Goal: Information Seeking & Learning: Understand process/instructions

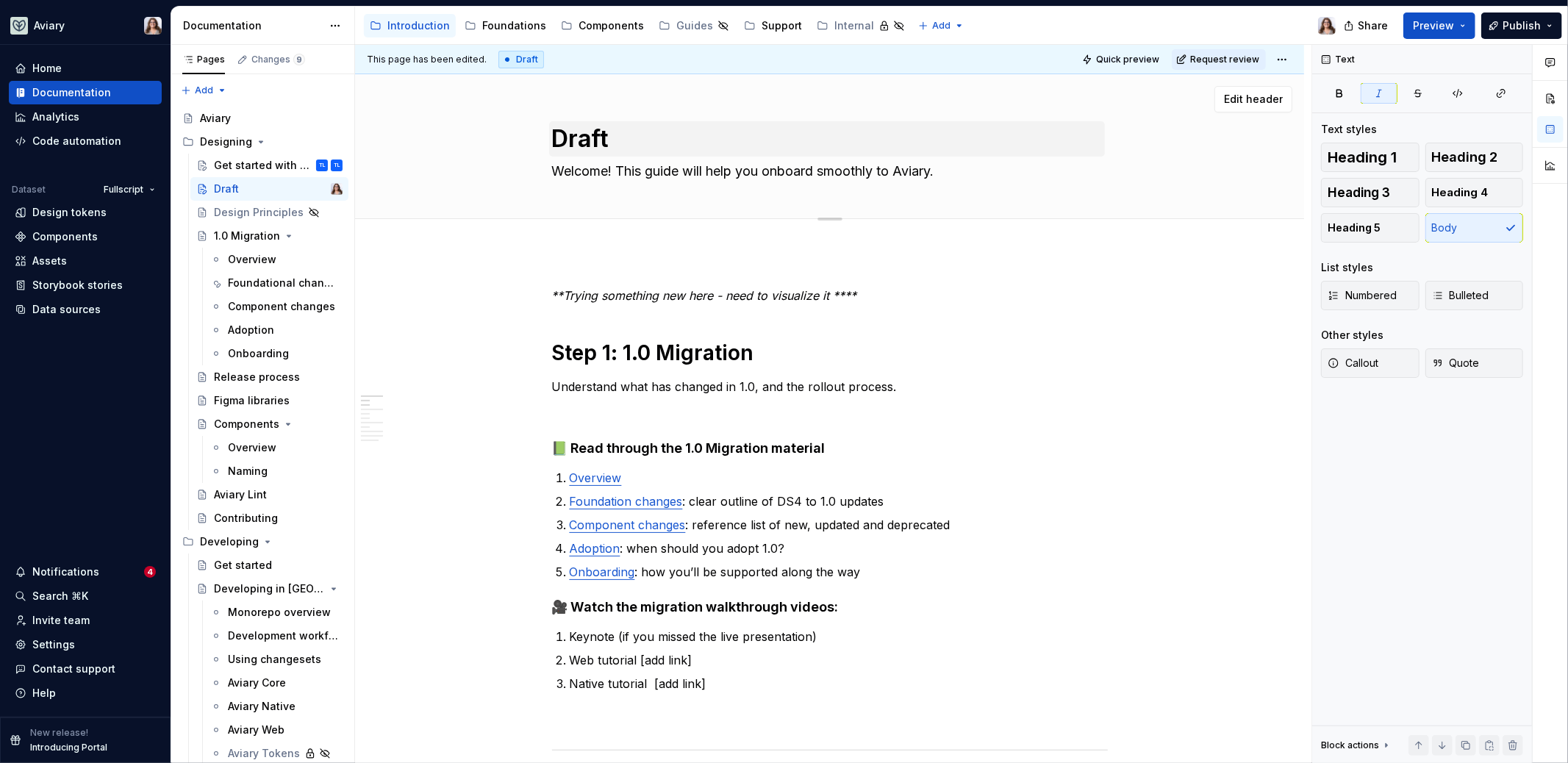
type textarea "*"
click at [625, 134] on textarea "Draft" at bounding box center [826, 139] width 556 height 35
type textarea "Draft:"
type textarea "*"
type textarea "Draft:"
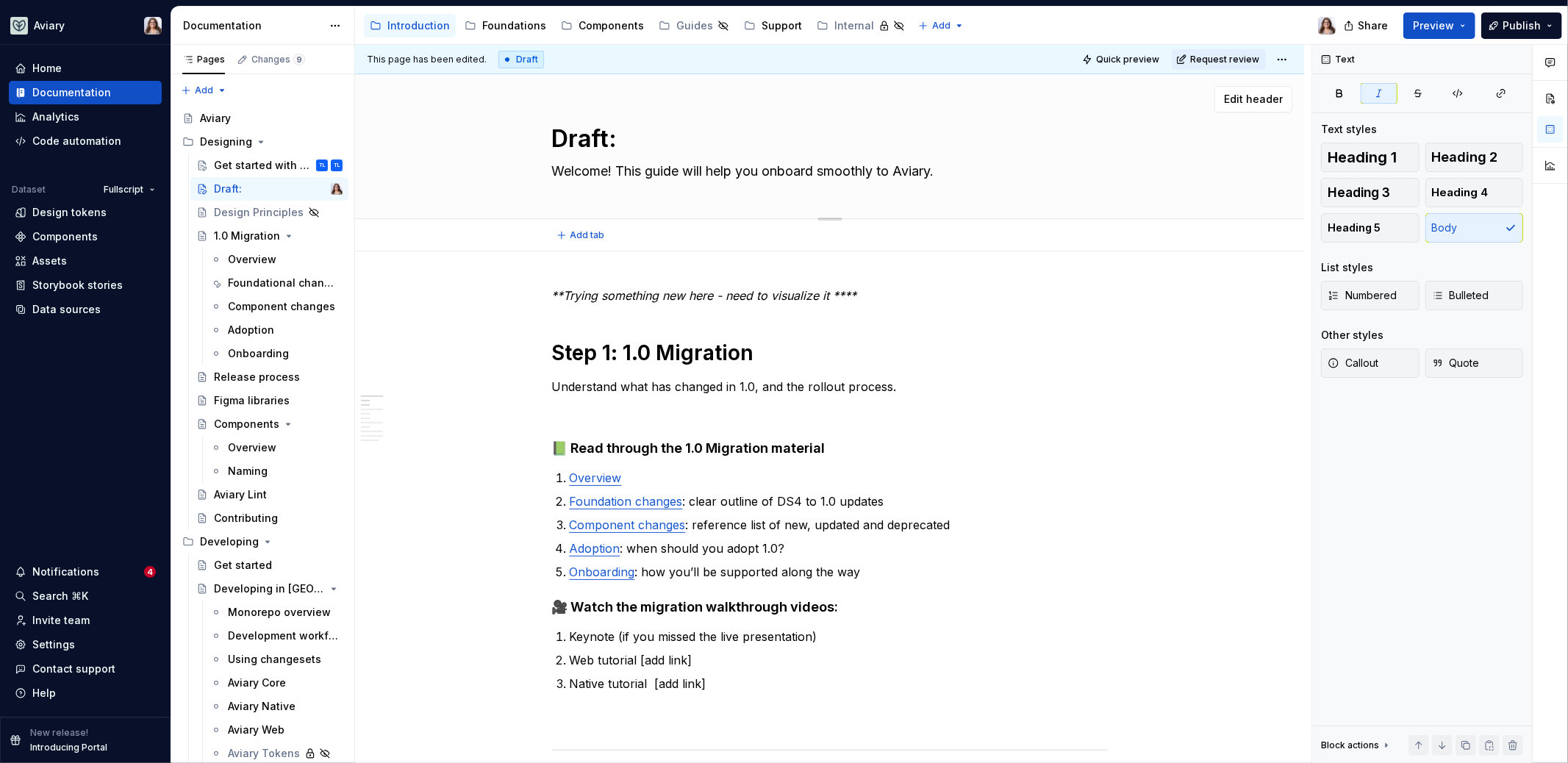
type textarea "*"
type textarea "Draft: G"
type textarea "*"
type textarea "Draft: Ge"
type textarea "*"
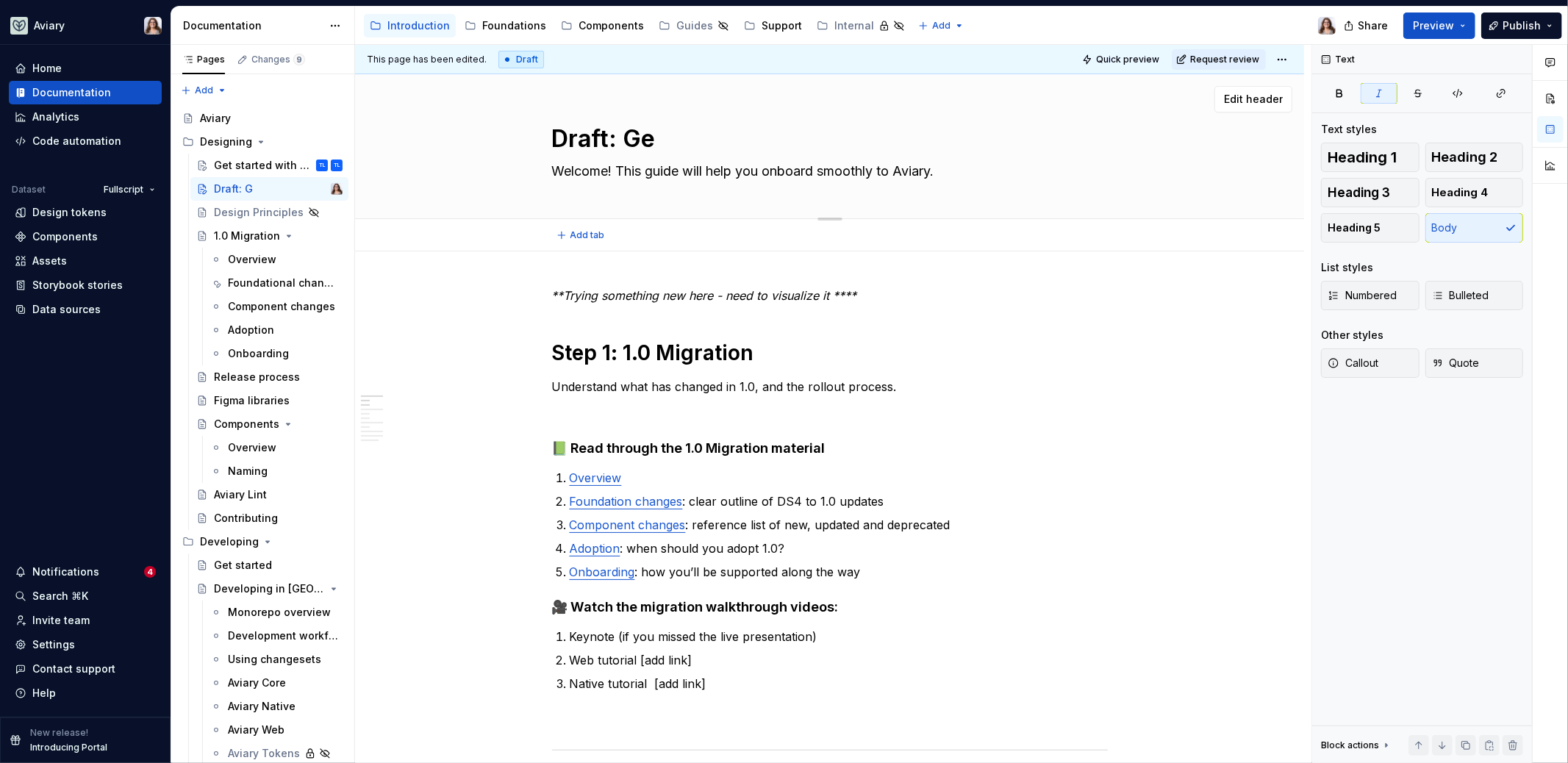
type textarea "Draft: Get"
type textarea "*"
type textarea "Draft: Get"
type textarea "*"
type textarea "Draft: Get S"
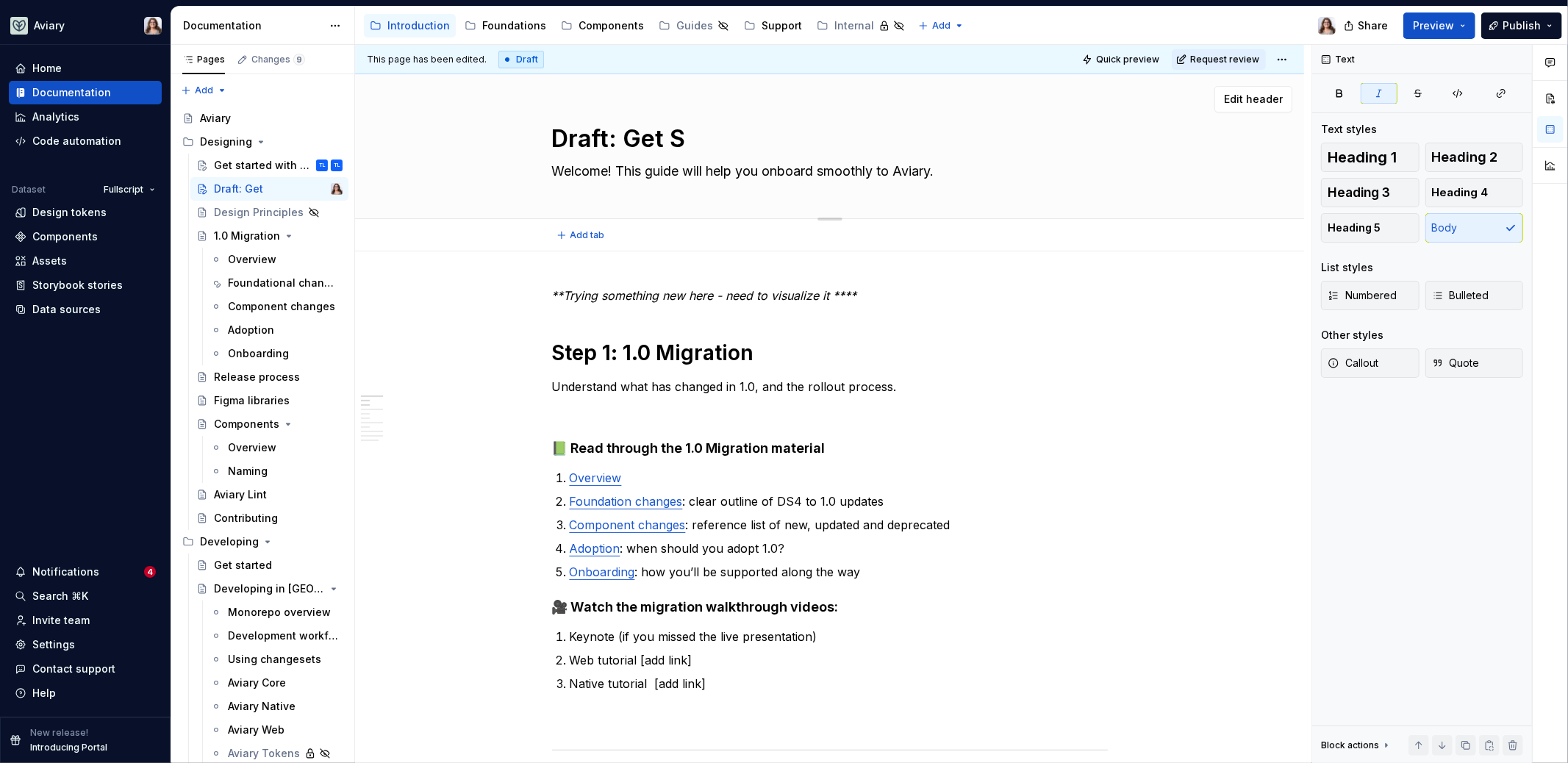
type textarea "*"
type textarea "Draft: Get St"
type textarea "*"
type textarea "Draft: Get Sta"
type textarea "*"
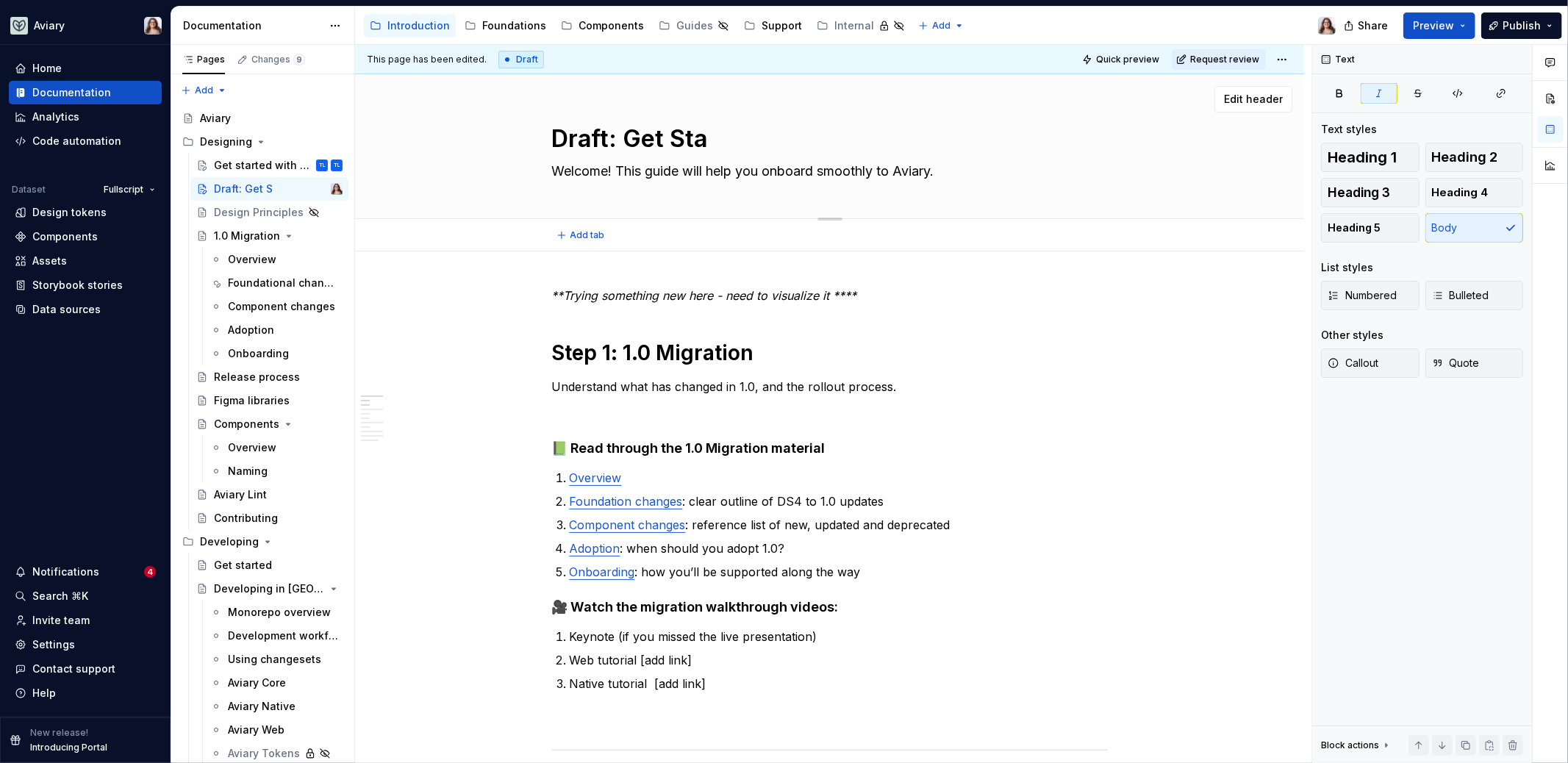
type textarea "Draft: Get Star"
type textarea "*"
type textarea "Draft: Get Start"
type textarea "*"
type textarea "Draft: Get Starte"
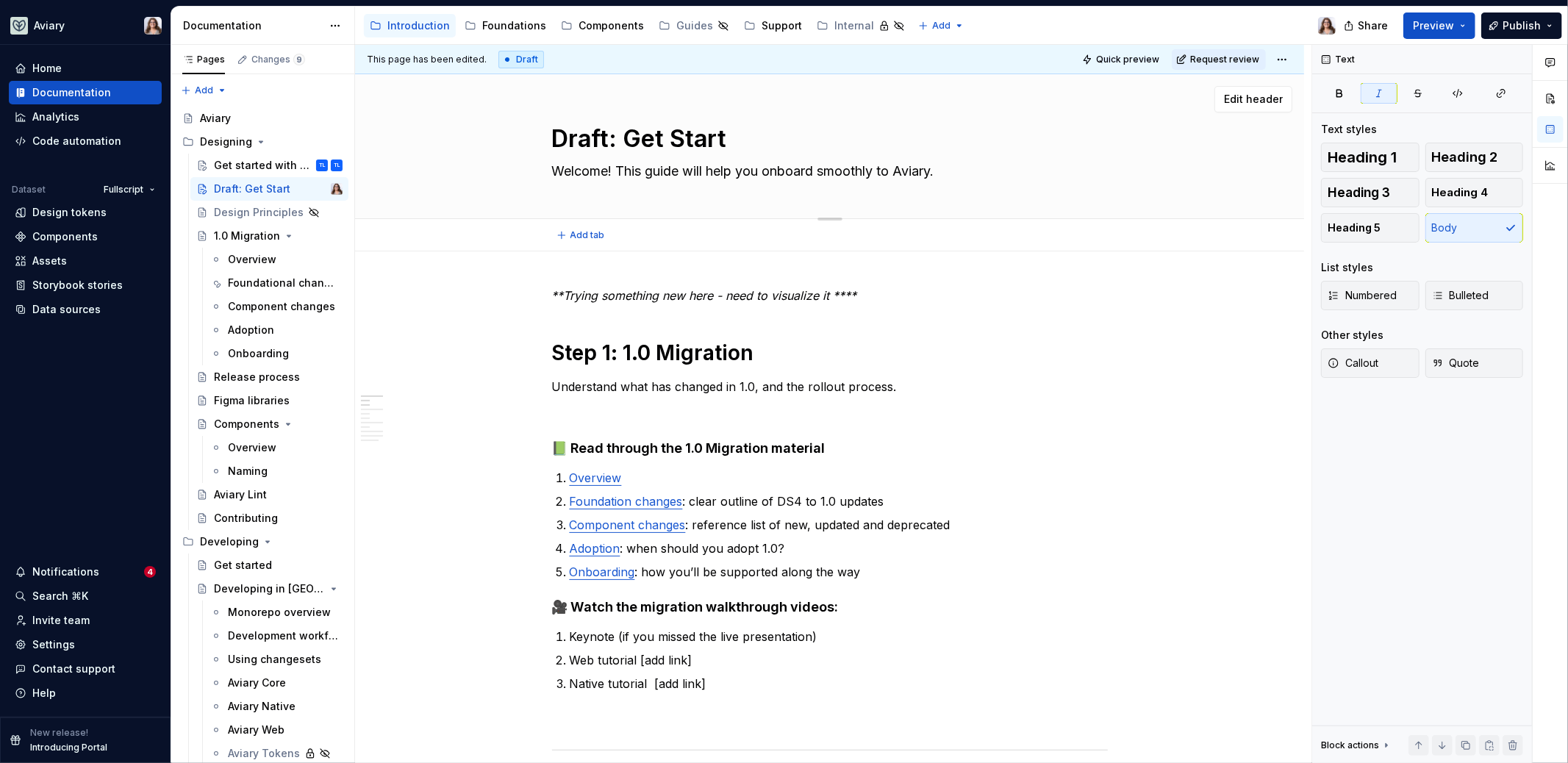
type textarea "*"
type textarea "Draft: Get Started"
type textarea "*"
type textarea "Draft: Get Started"
click at [260, 172] on div "Get started with Aviary 1.0 TL TL" at bounding box center [279, 165] width 129 height 20
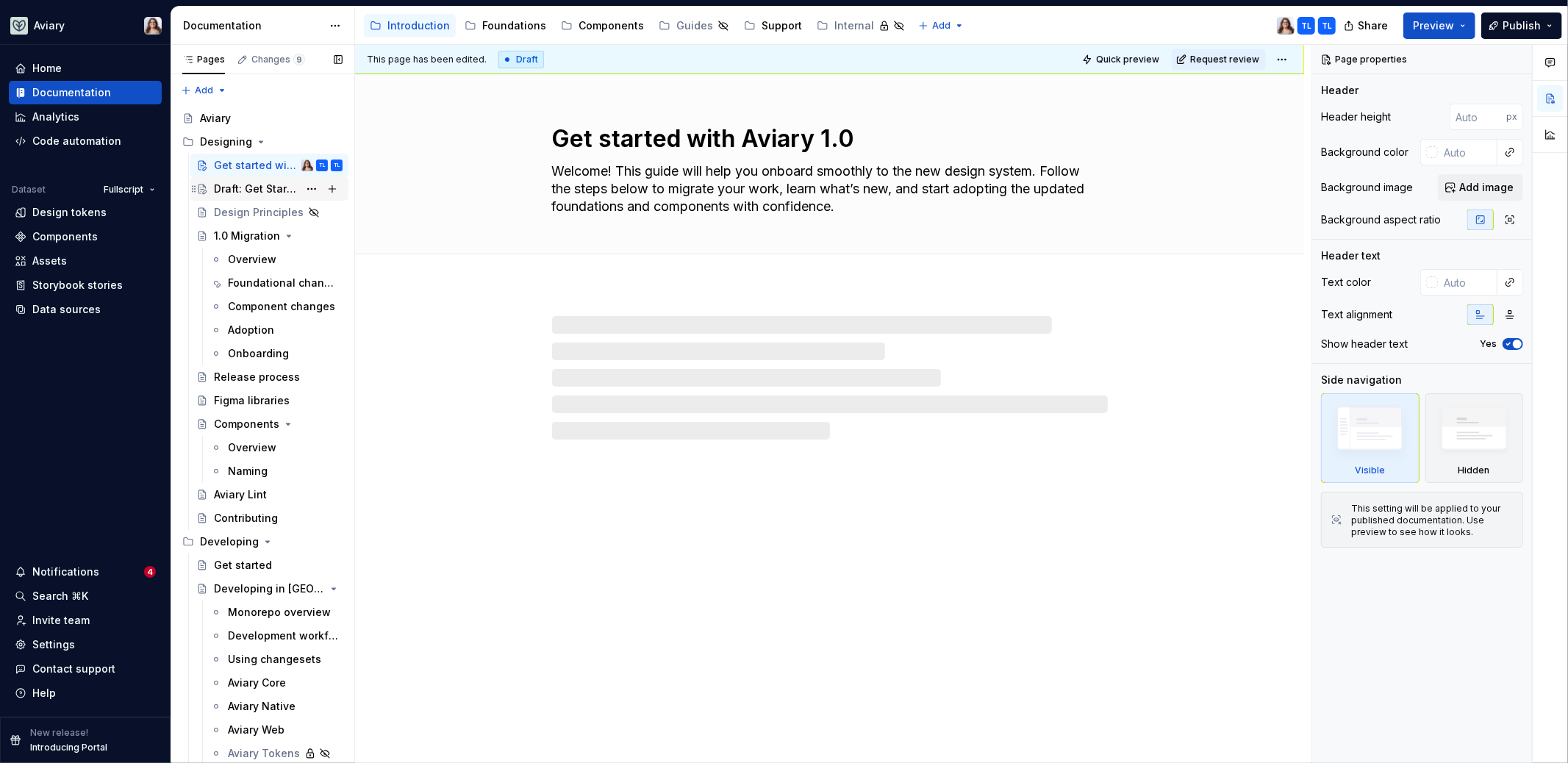
click at [251, 193] on div "Draft: Get Started" at bounding box center [256, 189] width 85 height 15
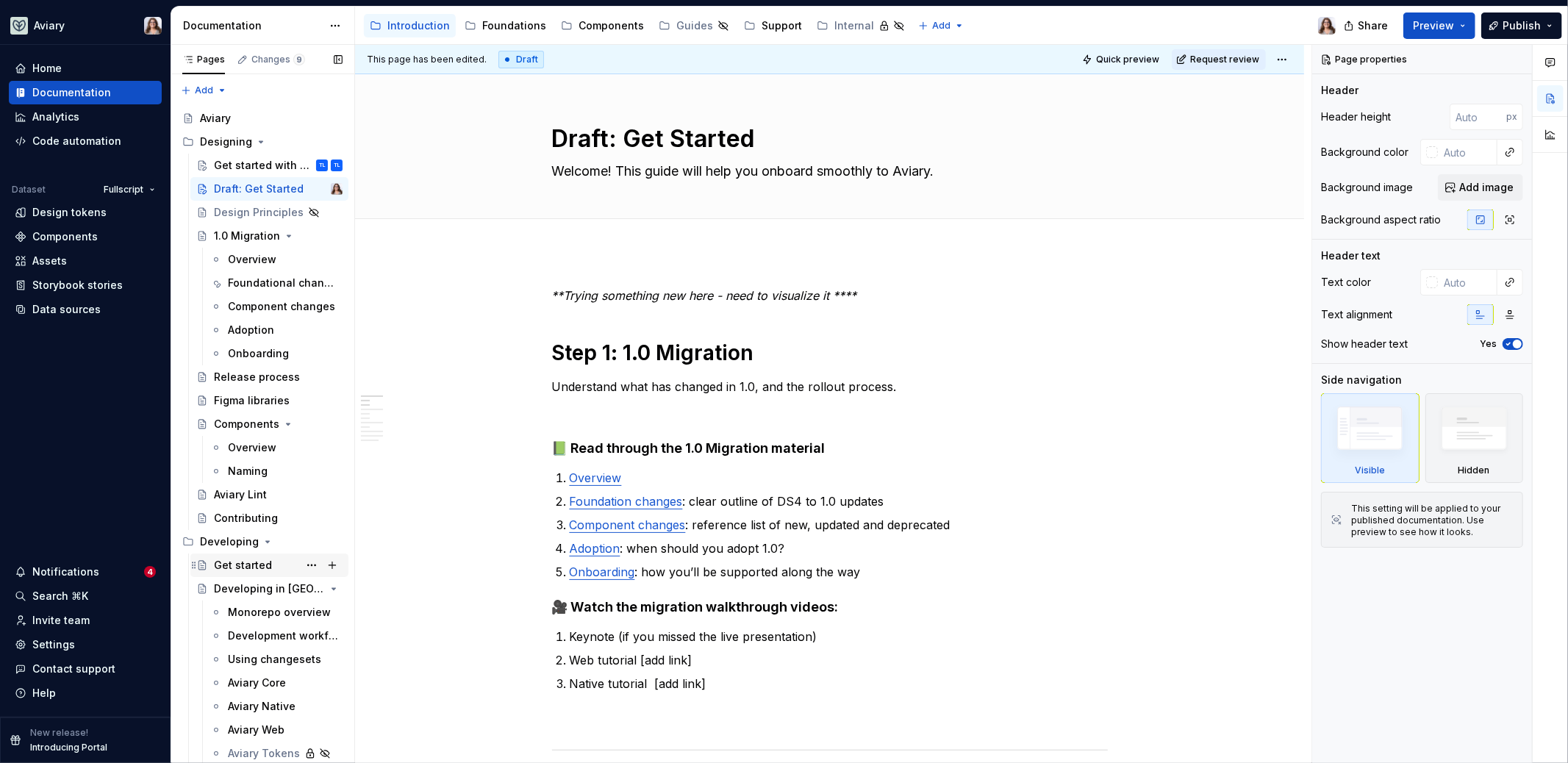
click at [249, 559] on div "Get started" at bounding box center [243, 565] width 58 height 15
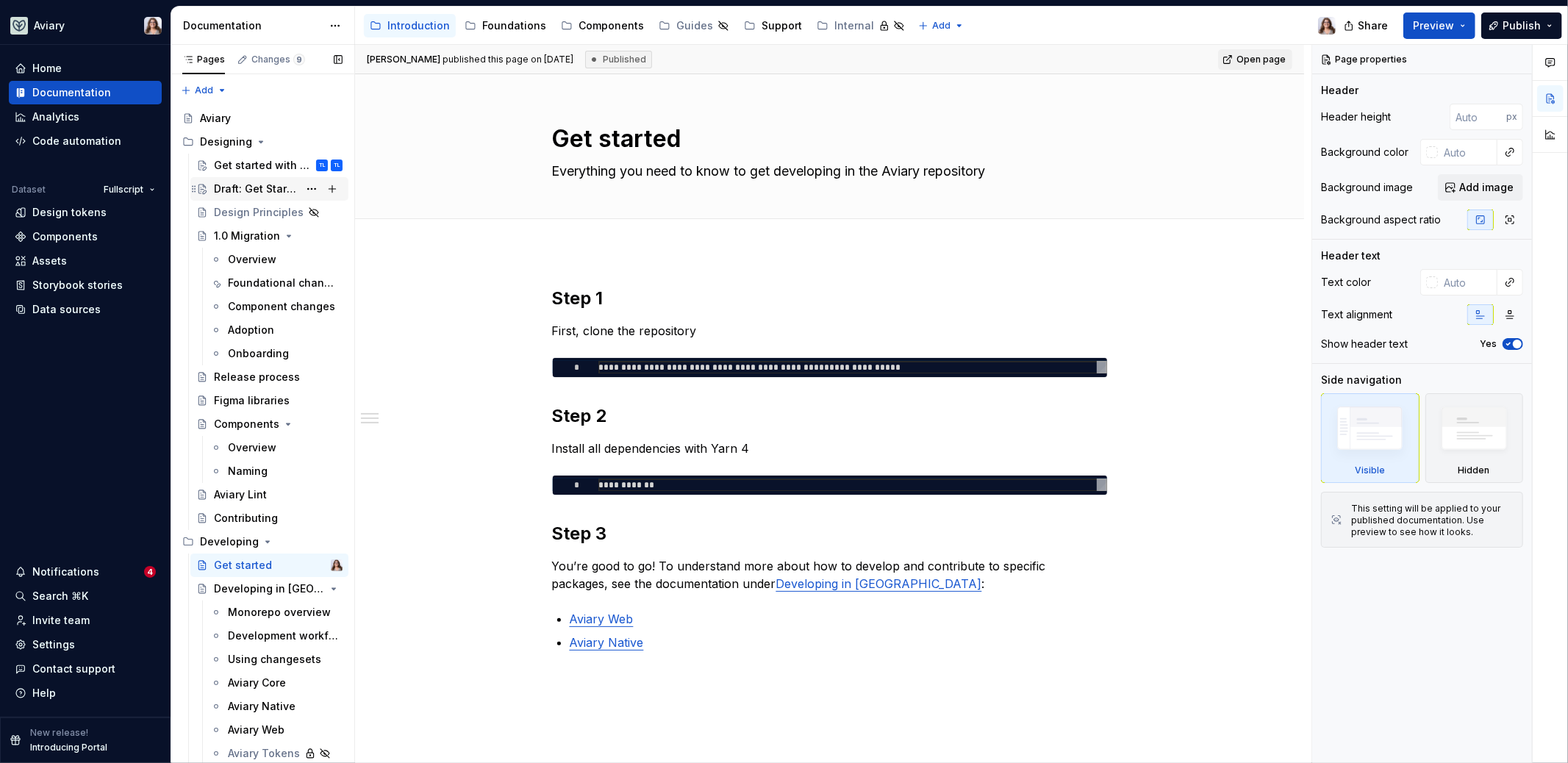
click at [232, 185] on div "Draft: Get Started" at bounding box center [256, 189] width 85 height 15
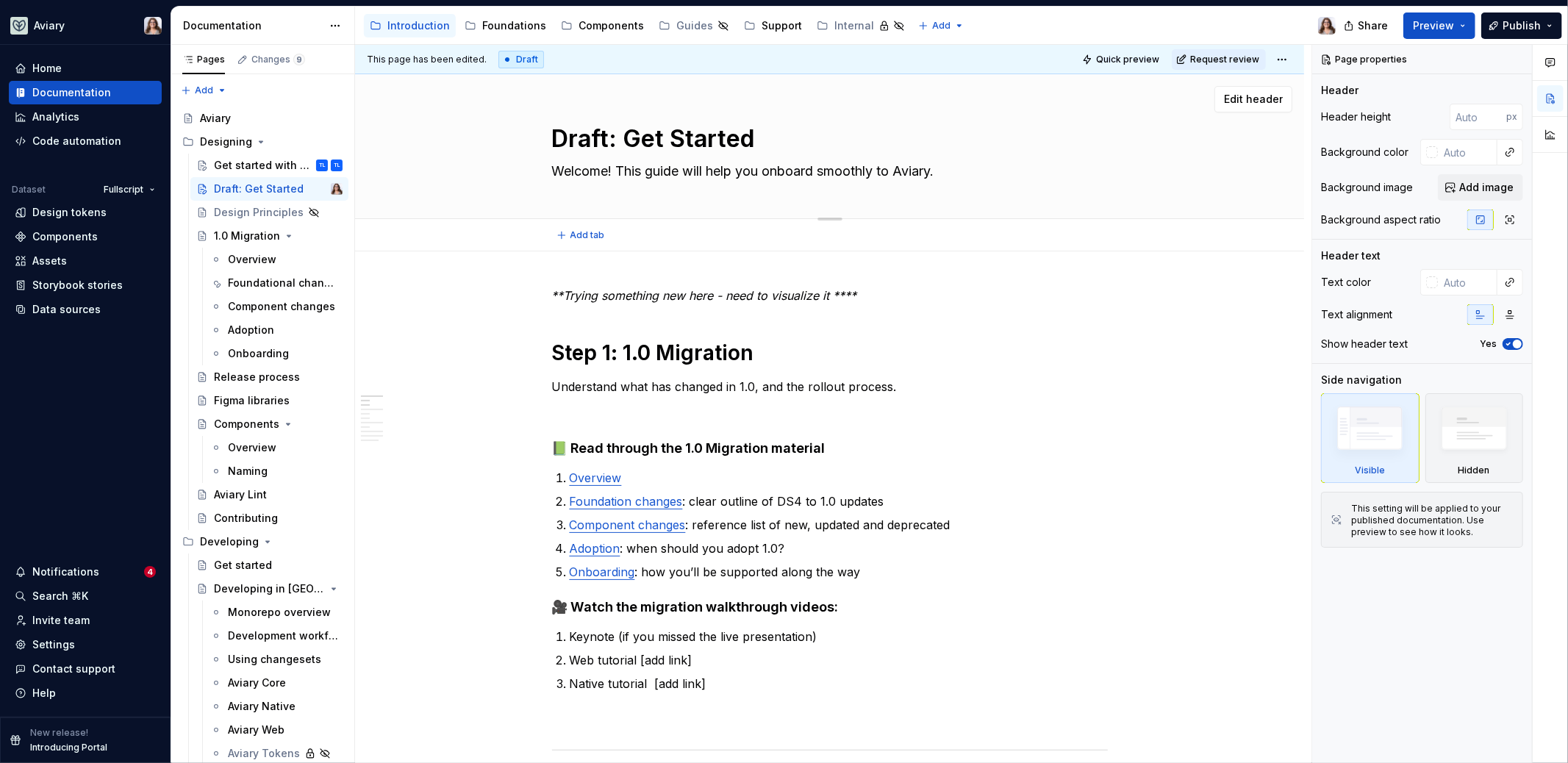
drag, startPoint x: 741, startPoint y: 171, endPoint x: 762, endPoint y: 172, distance: 21.0
click at [762, 172] on textarea "Welcome! This guide will help you onboard smoothly to Aviary." at bounding box center [826, 170] width 556 height 23
type textarea "*"
type textarea "Welcome! This guide will help yo onboard smoothly to Aviary."
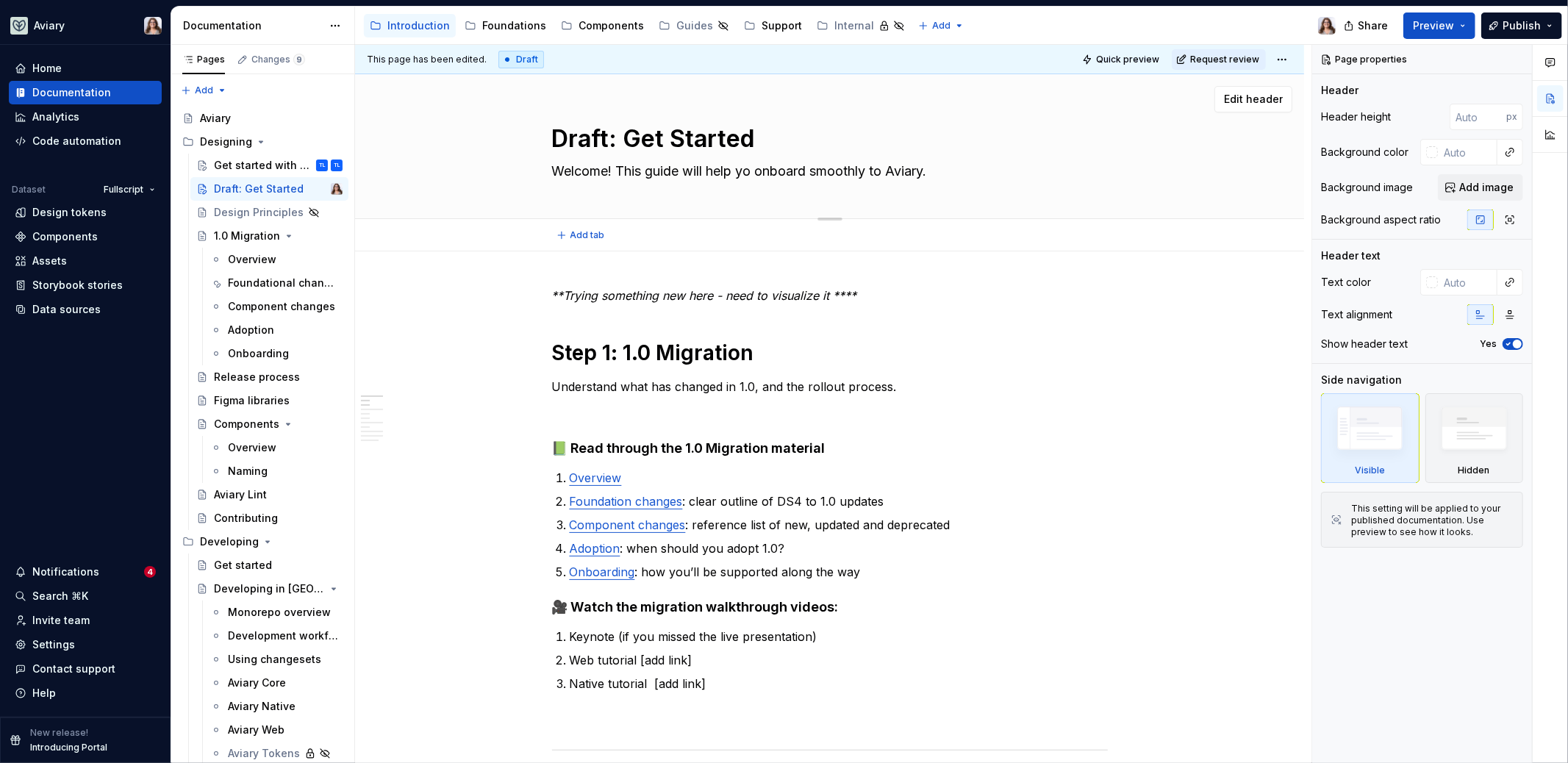
type textarea "*"
type textarea "Welcome! This guide will help y onboard smoothly to Aviary."
type textarea "*"
type textarea "Welcome! This guide will help onboard smoothly to Aviary."
type textarea "*"
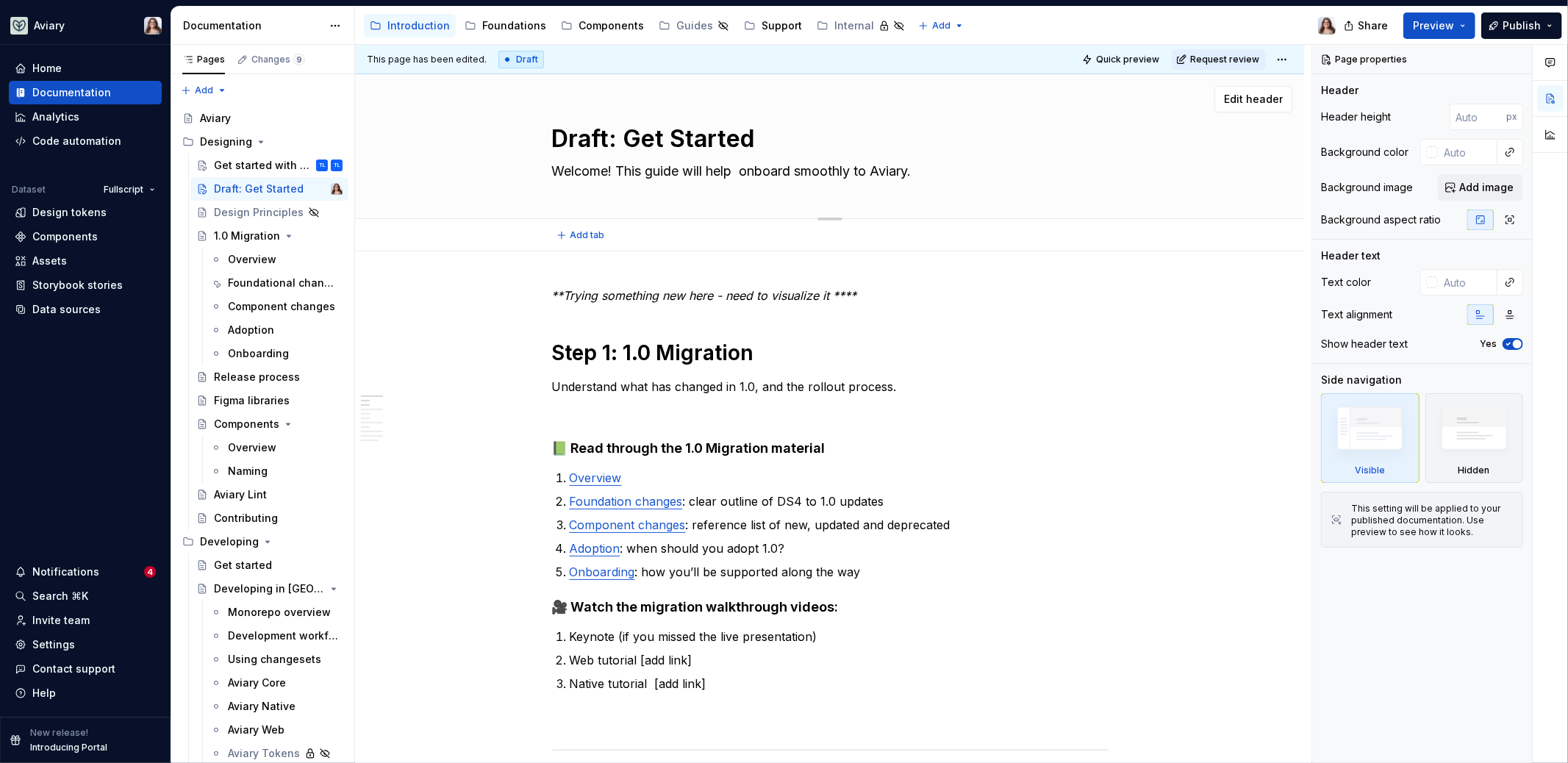
type textarea "Welcome! This guide will help D onboard smoothly to Aviary."
type textarea "*"
type textarea "Welcome! This guide will help De onboard smoothly to Aviary."
type textarea "*"
type textarea "Welcome! This guide will help Des onboard smoothly to Aviary."
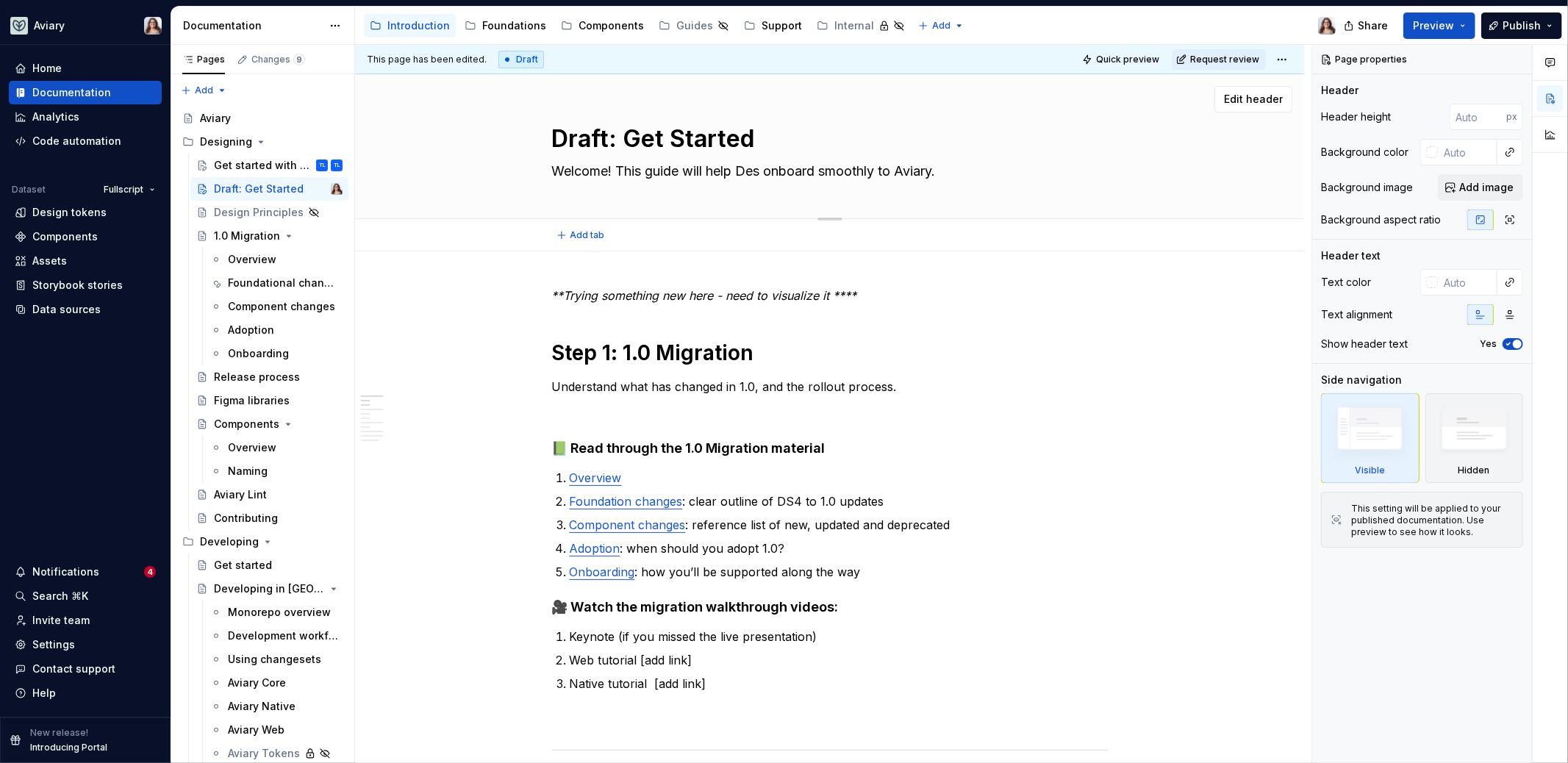
type textarea "*"
type textarea "Welcome! This guide will help Desi onboard smoothly to Aviary."
type textarea "*"
type textarea "Welcome! This guide will help Desig onboard smoothly to Aviary."
type textarea "*"
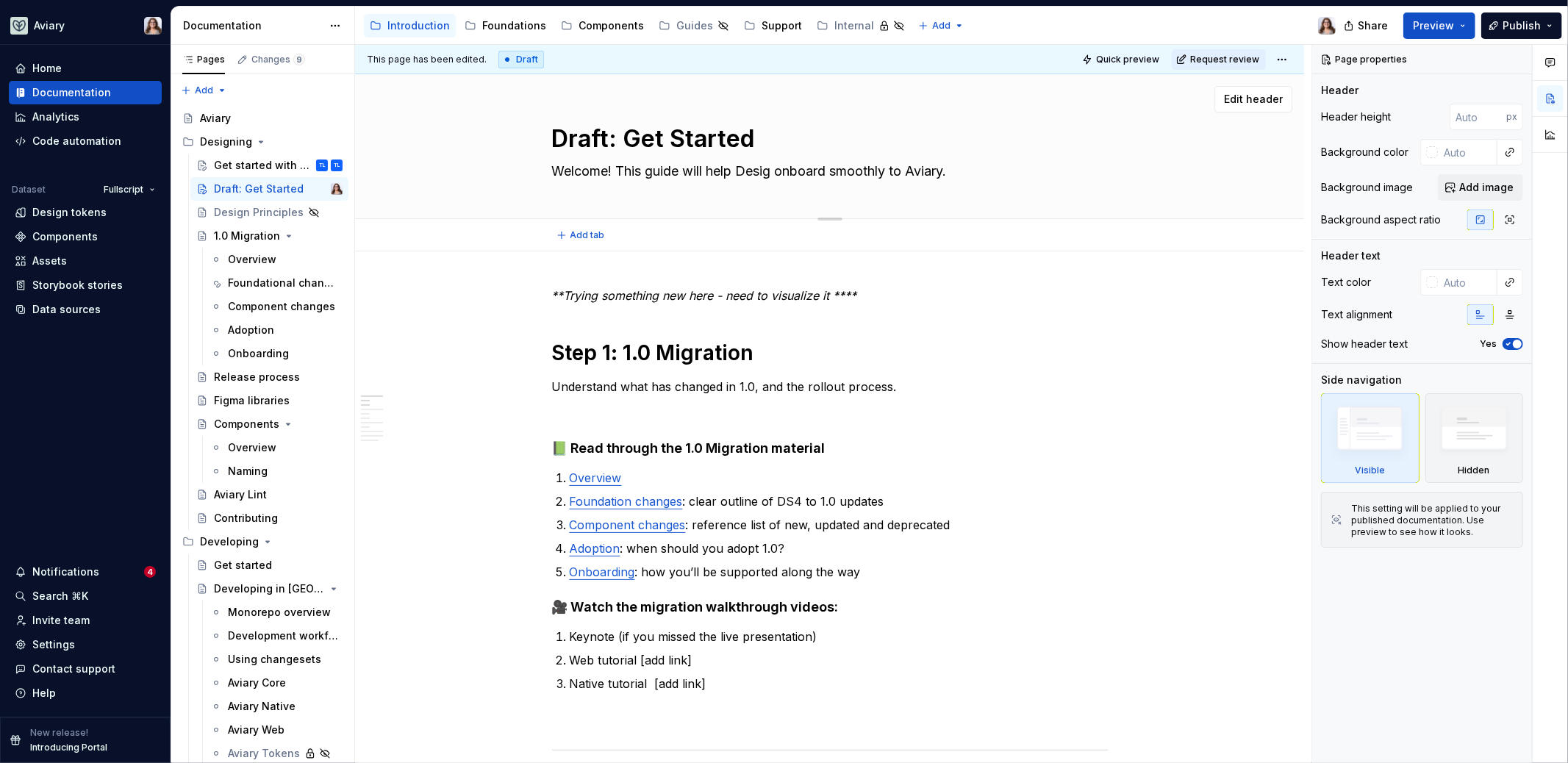
type textarea "Welcome! This guide will help Design onboard smoothly to Aviary."
type textarea "*"
type textarea "Welcome! This guide will help Designe onboard smoothly to Aviary."
type textarea "*"
type textarea "Welcome! This guide will help Designer onboard smoothly to Aviary."
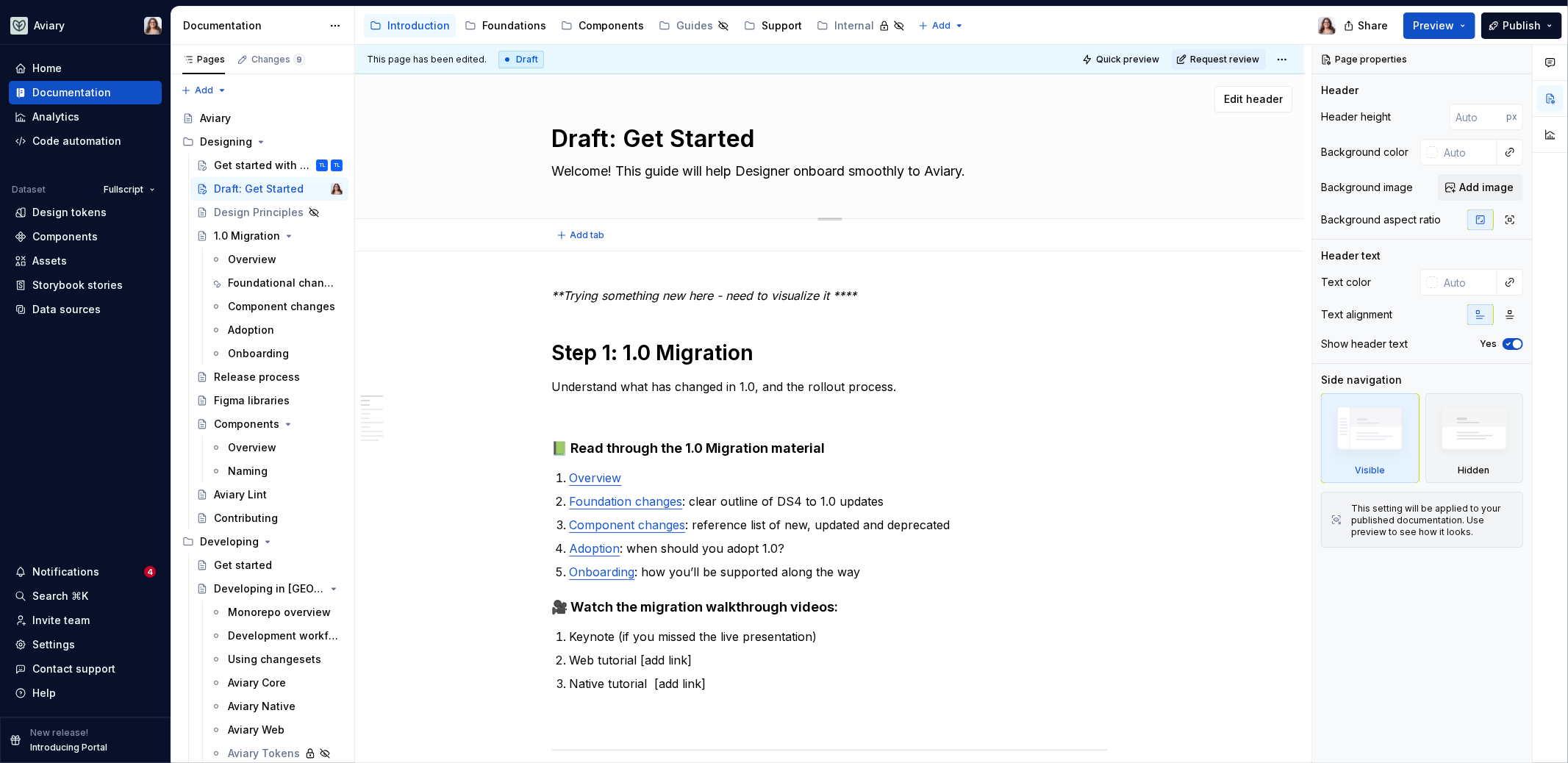
type textarea "*"
type textarea "Welcome! This guide will help Designers onboard smoothly to Aviary."
type textarea "*"
type textarea "Welcome! This guide will help Designers onboard smoothly to Aviary."
click at [873, 290] on p "**Trying something new here - need to visualize it ****" at bounding box center [830, 295] width 556 height 18
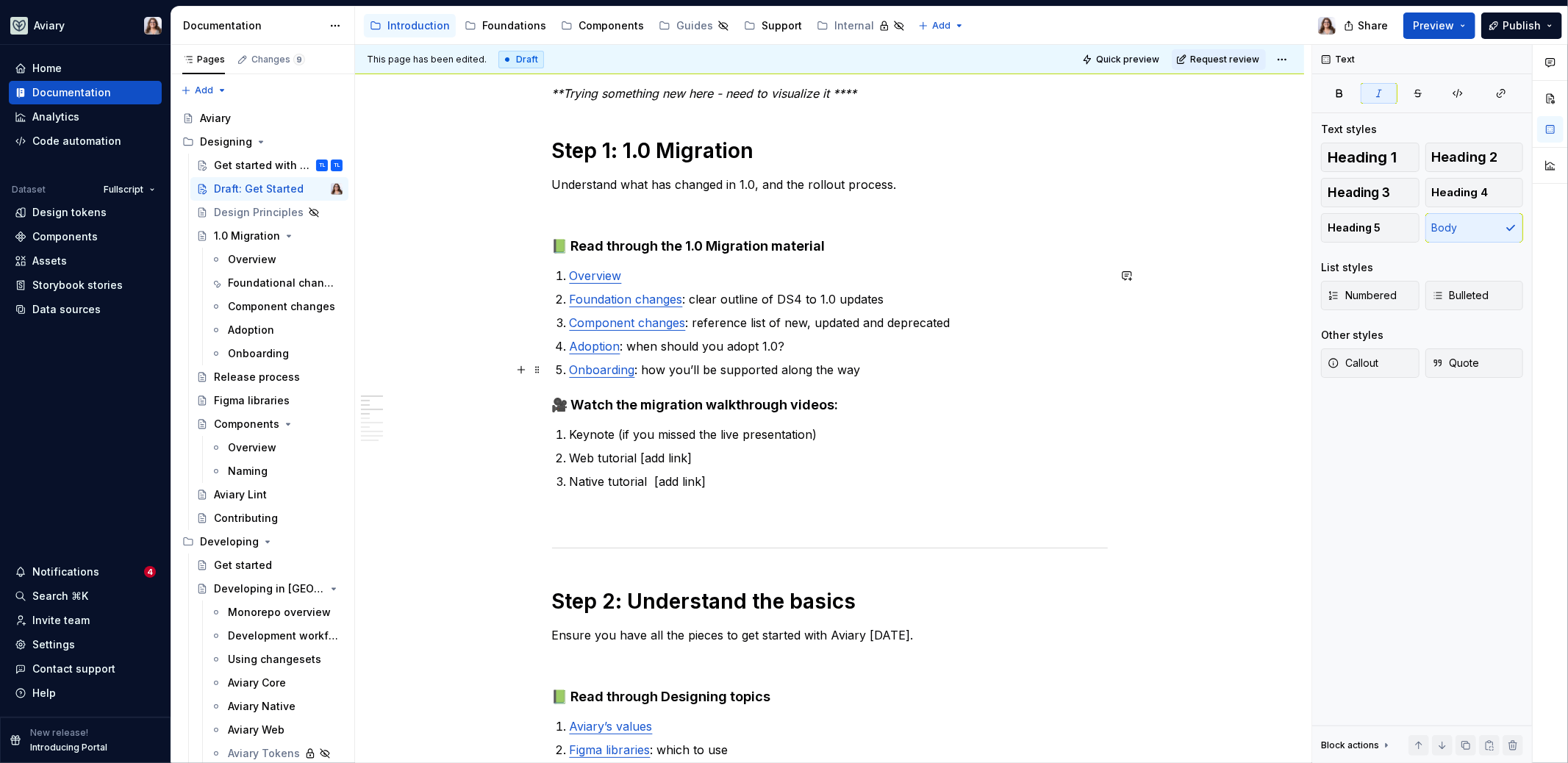
scroll to position [204, 0]
type textarea "*"
click at [893, 183] on p "Understand what has changed in 1.0, and the rollout process." at bounding box center [830, 183] width 556 height 18
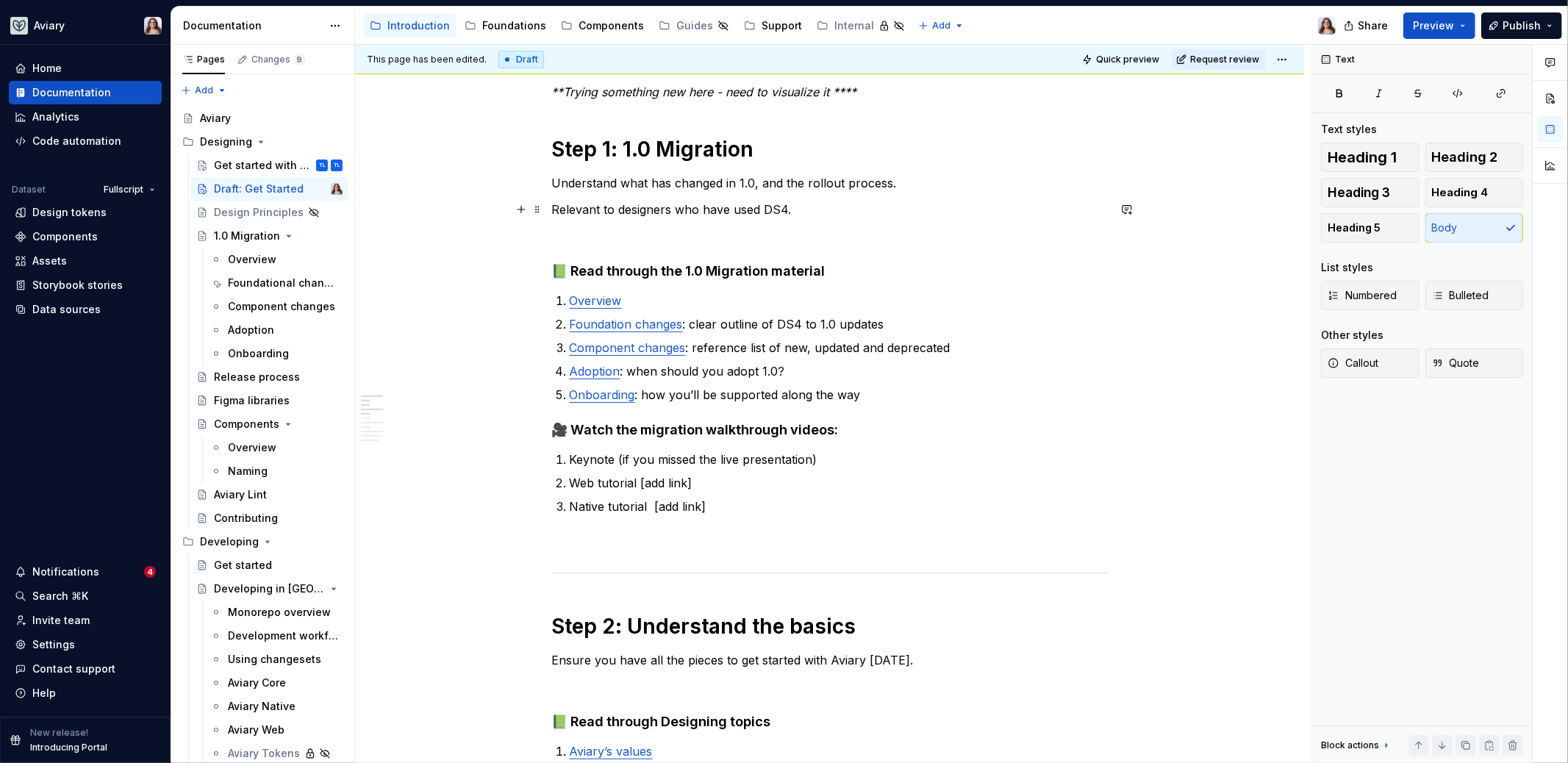
click at [554, 208] on p "Relevant to designers who have used DS4." at bounding box center [830, 209] width 556 height 18
click at [552, 208] on p "Relevant to designers who have used DS4." at bounding box center [830, 209] width 556 height 18
click at [948, 203] on p "Please note: this step is only relevant to designers who have used DS4." at bounding box center [830, 209] width 556 height 18
click at [620, 208] on p "Please note: this step is only relevant to designers who have used DS4." at bounding box center [830, 209] width 556 height 18
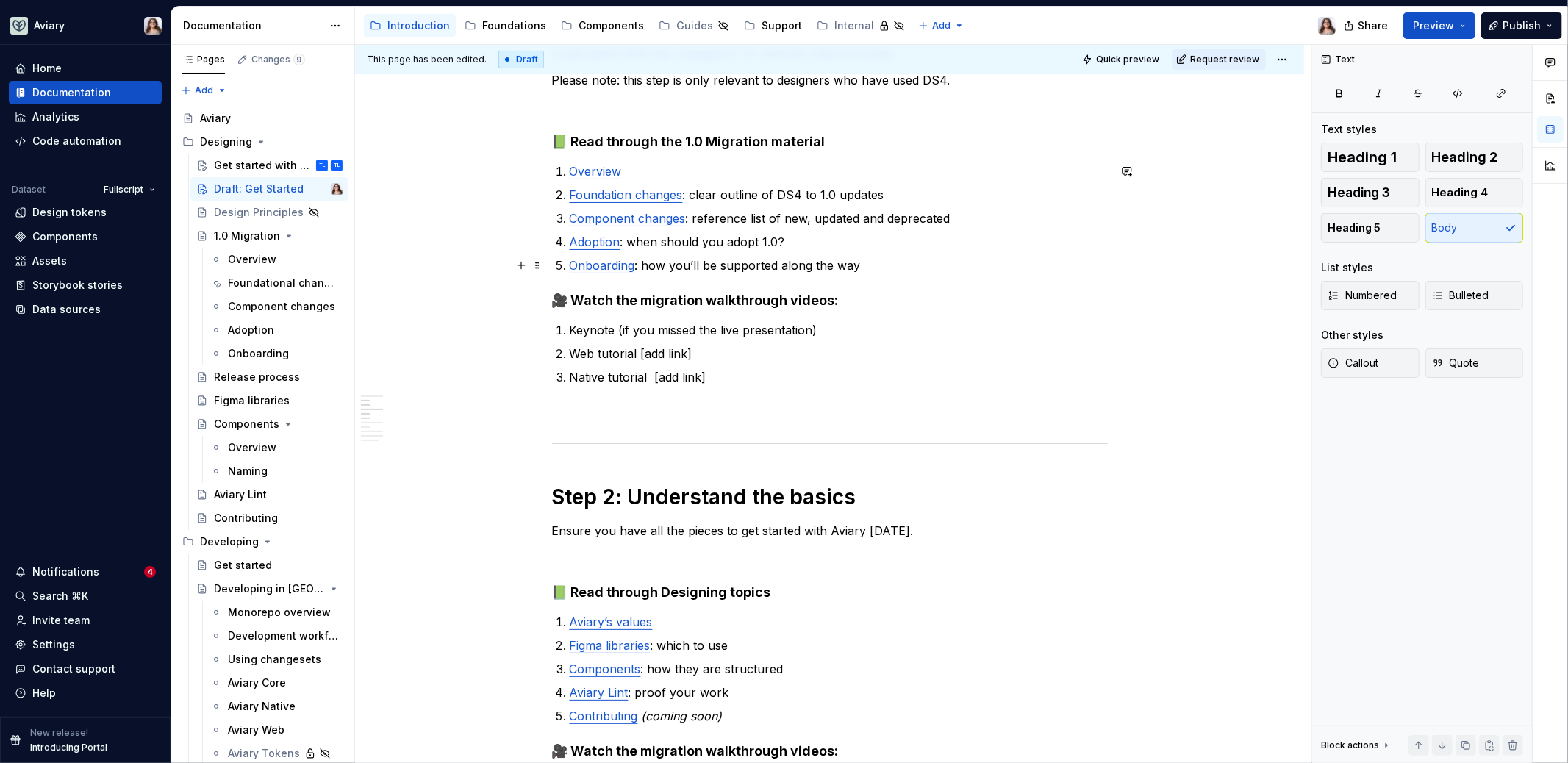
scroll to position [346, 0]
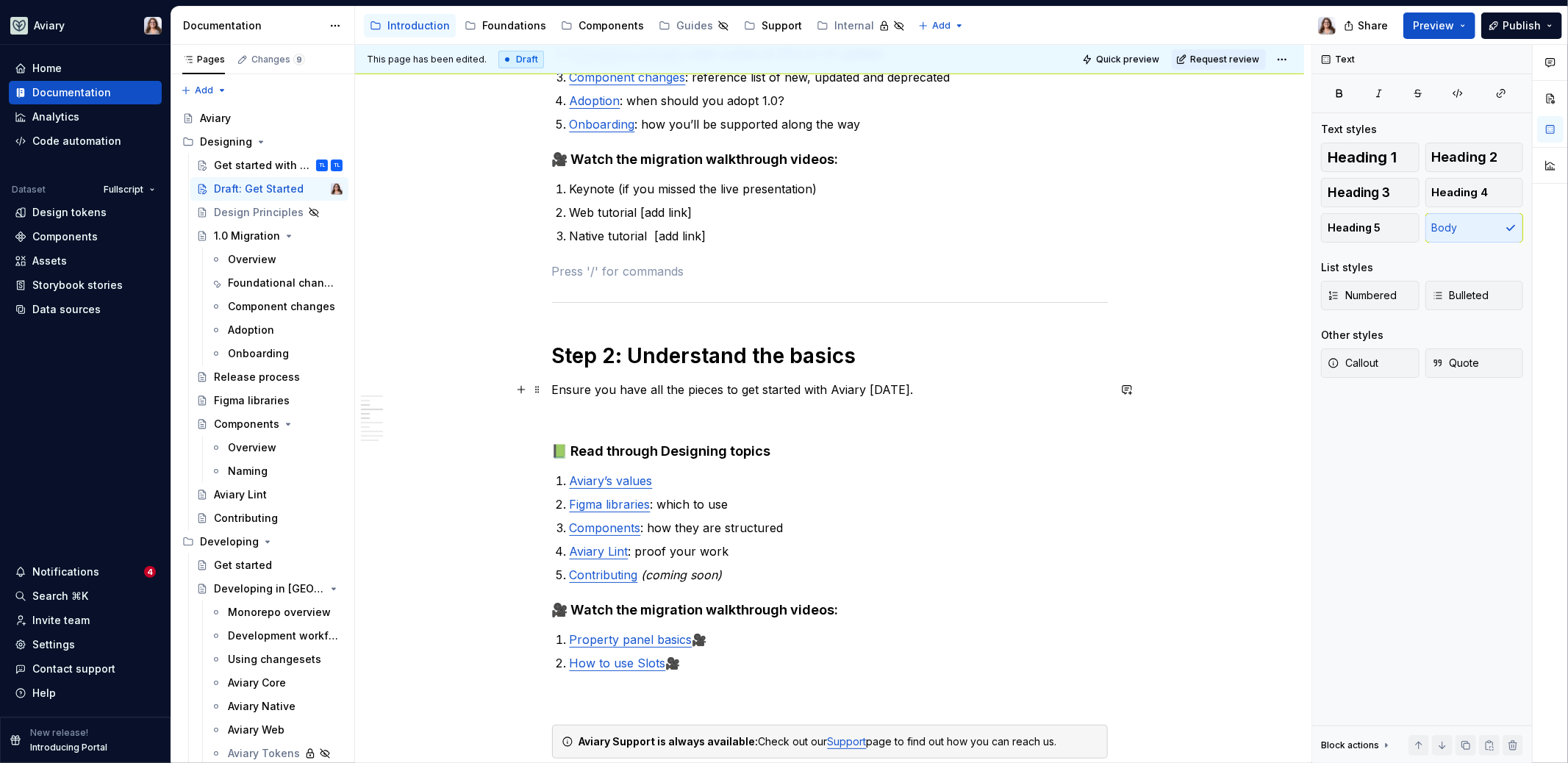
scroll to position [514, 0]
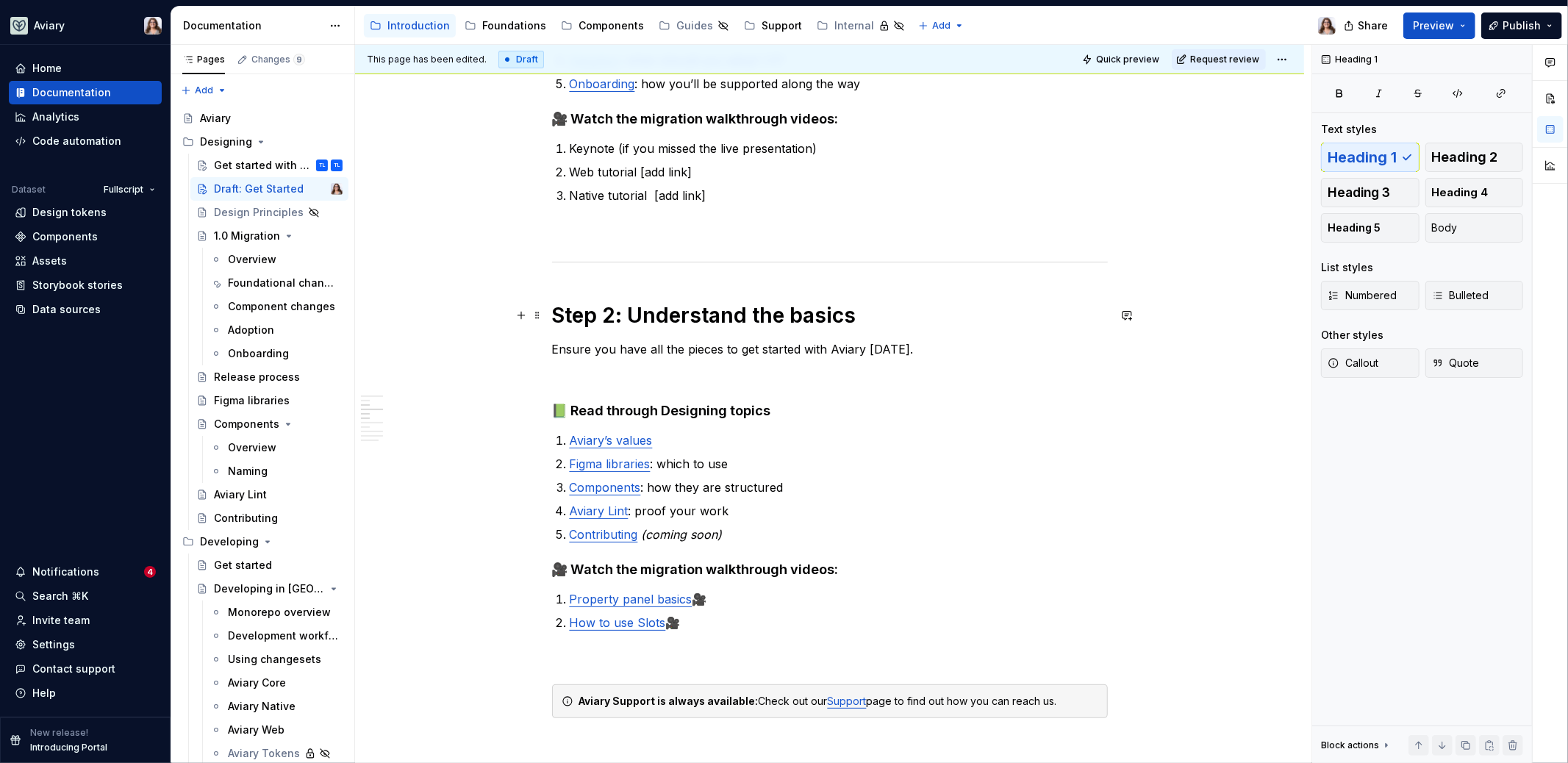
click at [862, 312] on h1 "Step 2: Understand the basics" at bounding box center [830, 315] width 556 height 26
click at [907, 347] on p "Ensure you have all the pieces to get started with Aviary [DATE]." at bounding box center [830, 348] width 556 height 18
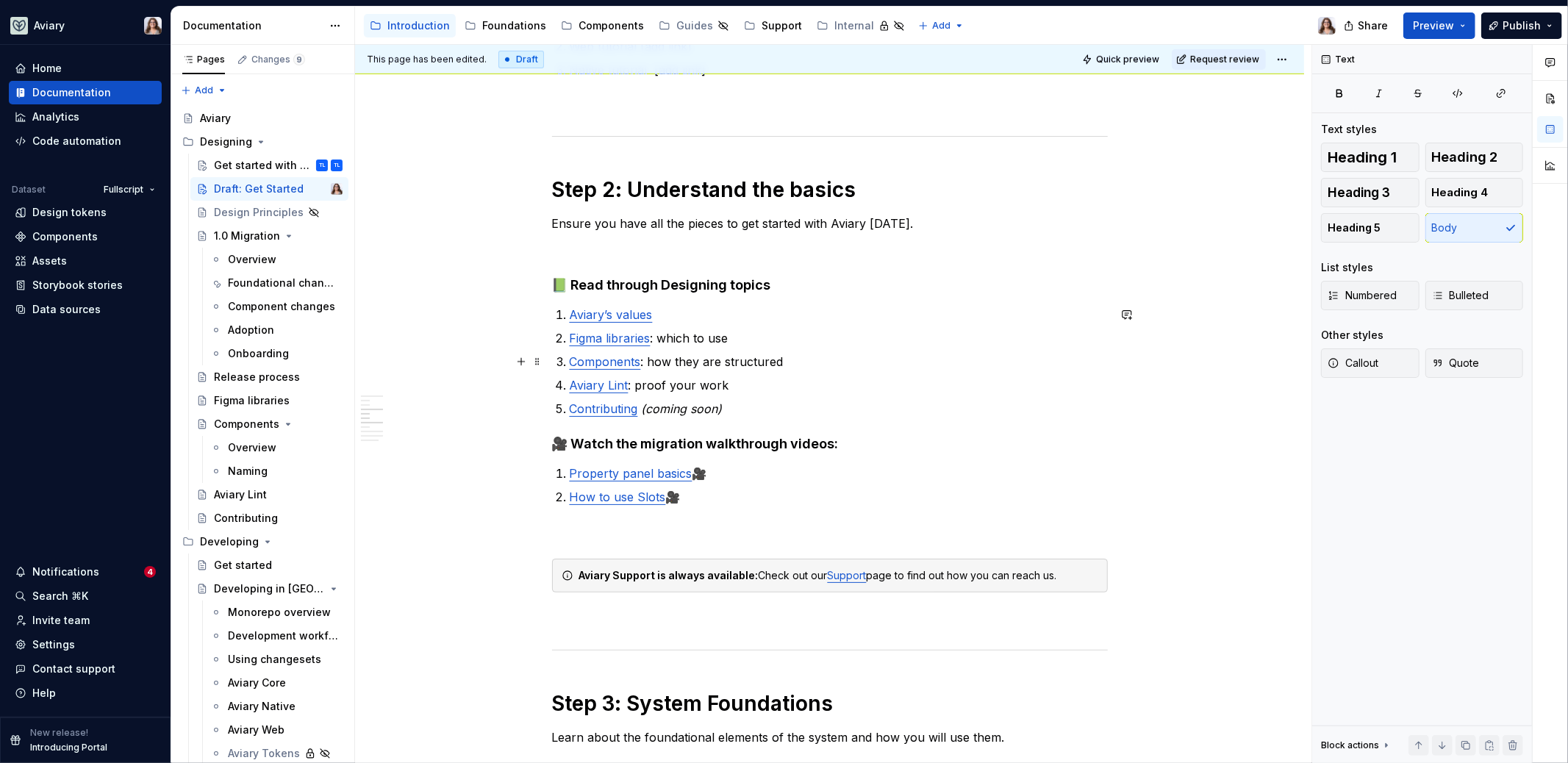
scroll to position [657, 0]
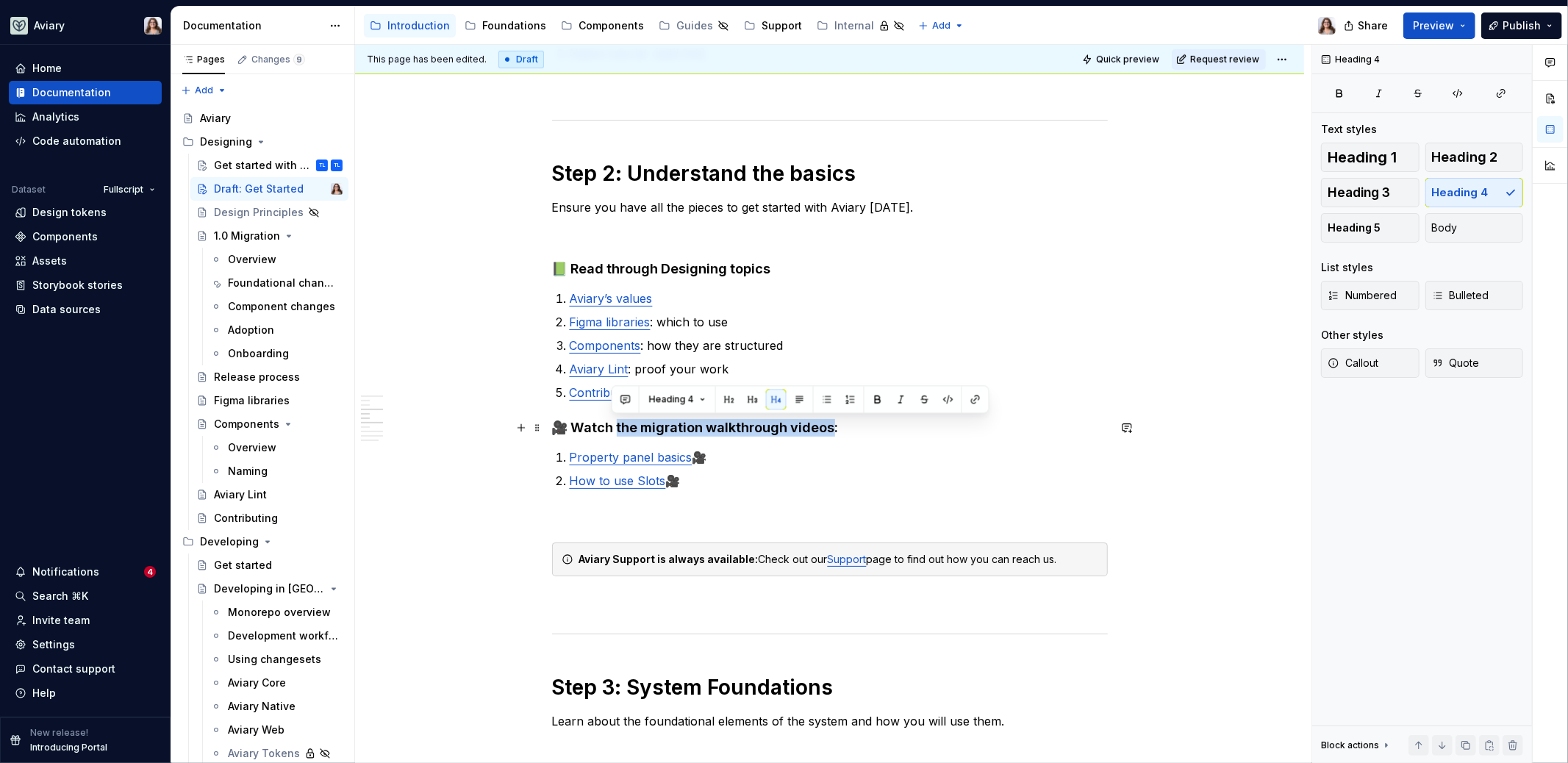
drag, startPoint x: 825, startPoint y: 428, endPoint x: 612, endPoint y: 424, distance: 213.0
click at [612, 425] on h4 "🎥 Watch the migration walkthrough videos:" at bounding box center [830, 428] width 556 height 18
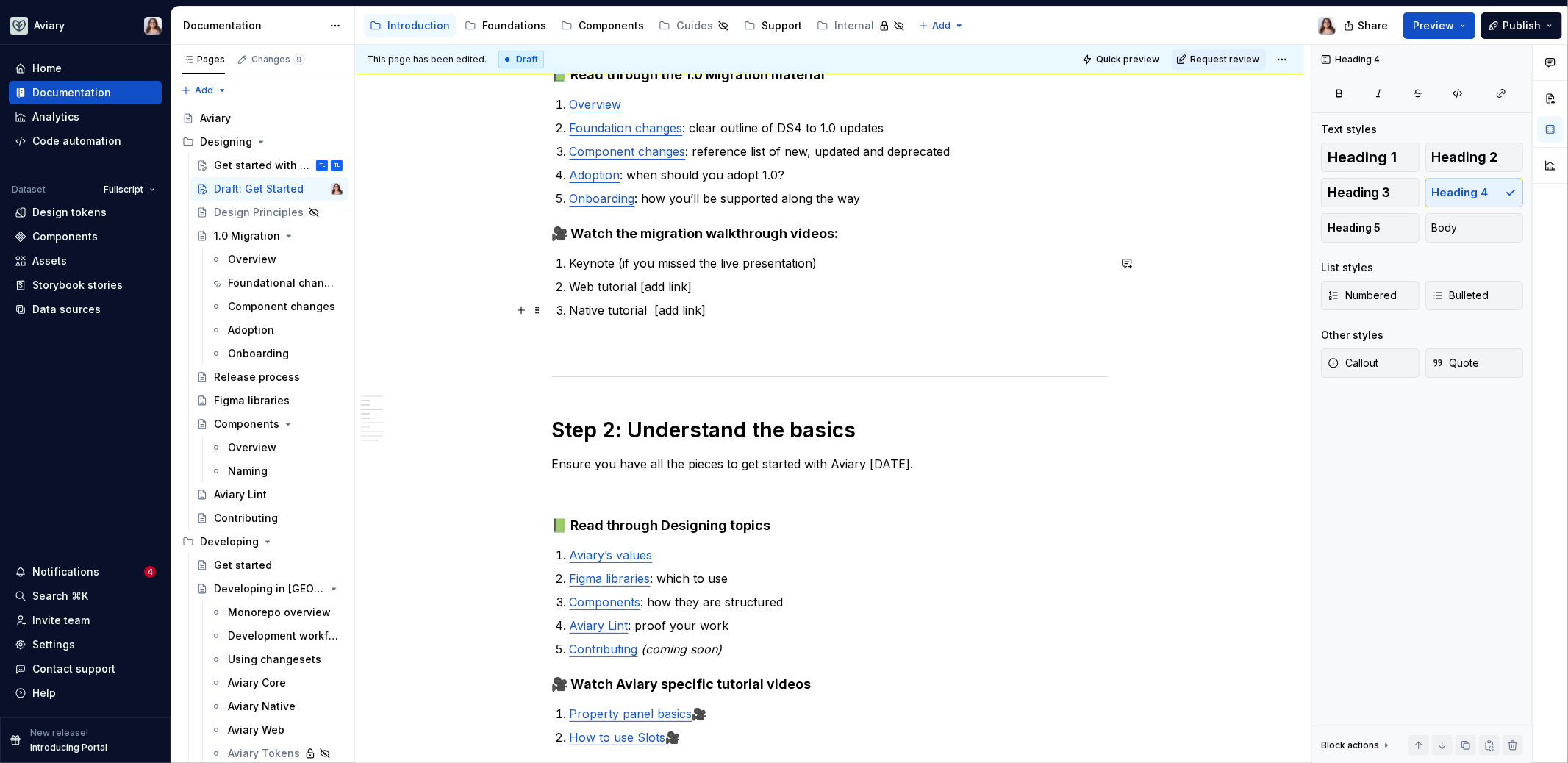
scroll to position [308, 0]
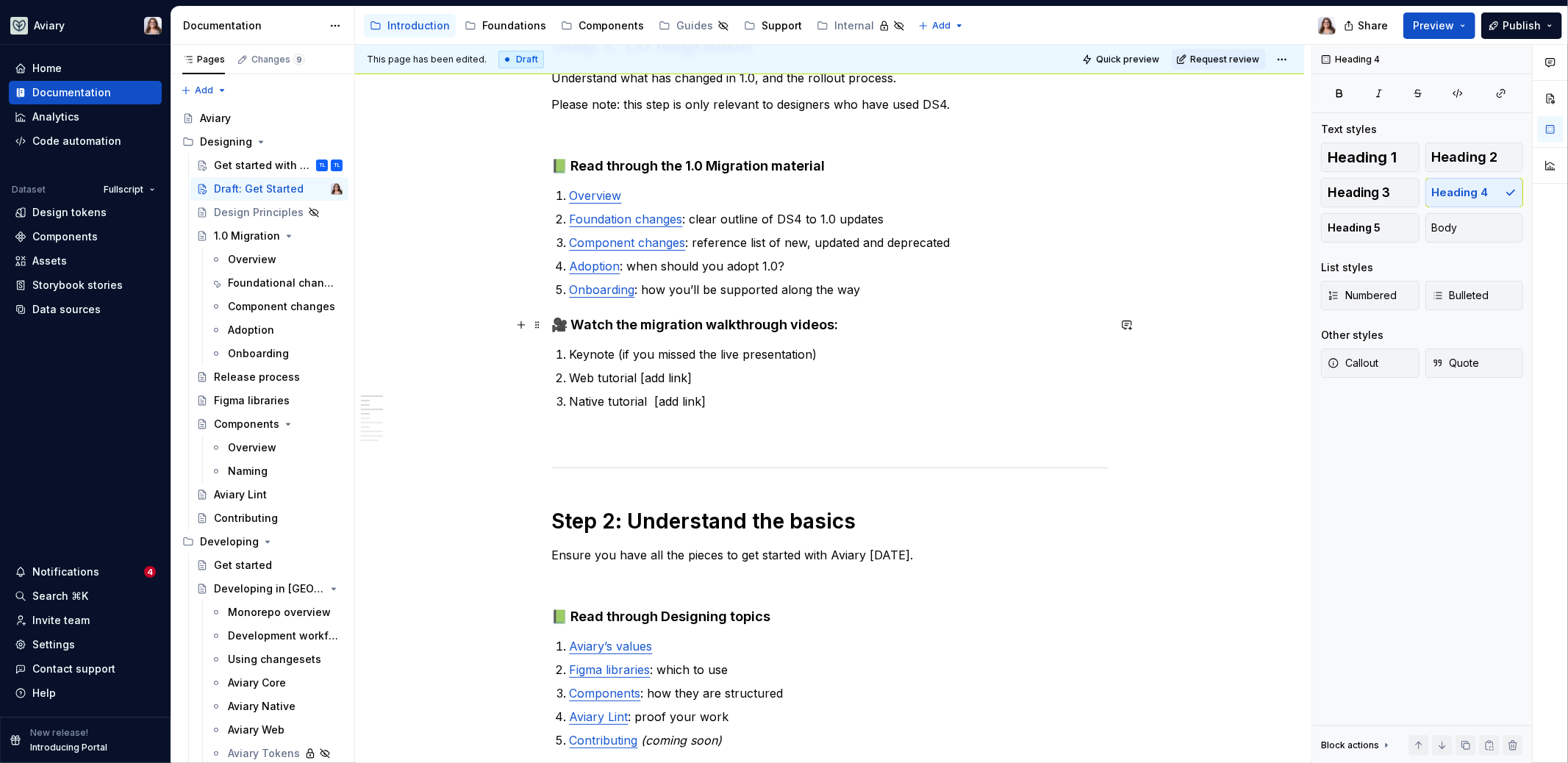
click at [830, 323] on h4 "🎥 Watch the migration walkthrough videos:" at bounding box center [830, 324] width 556 height 18
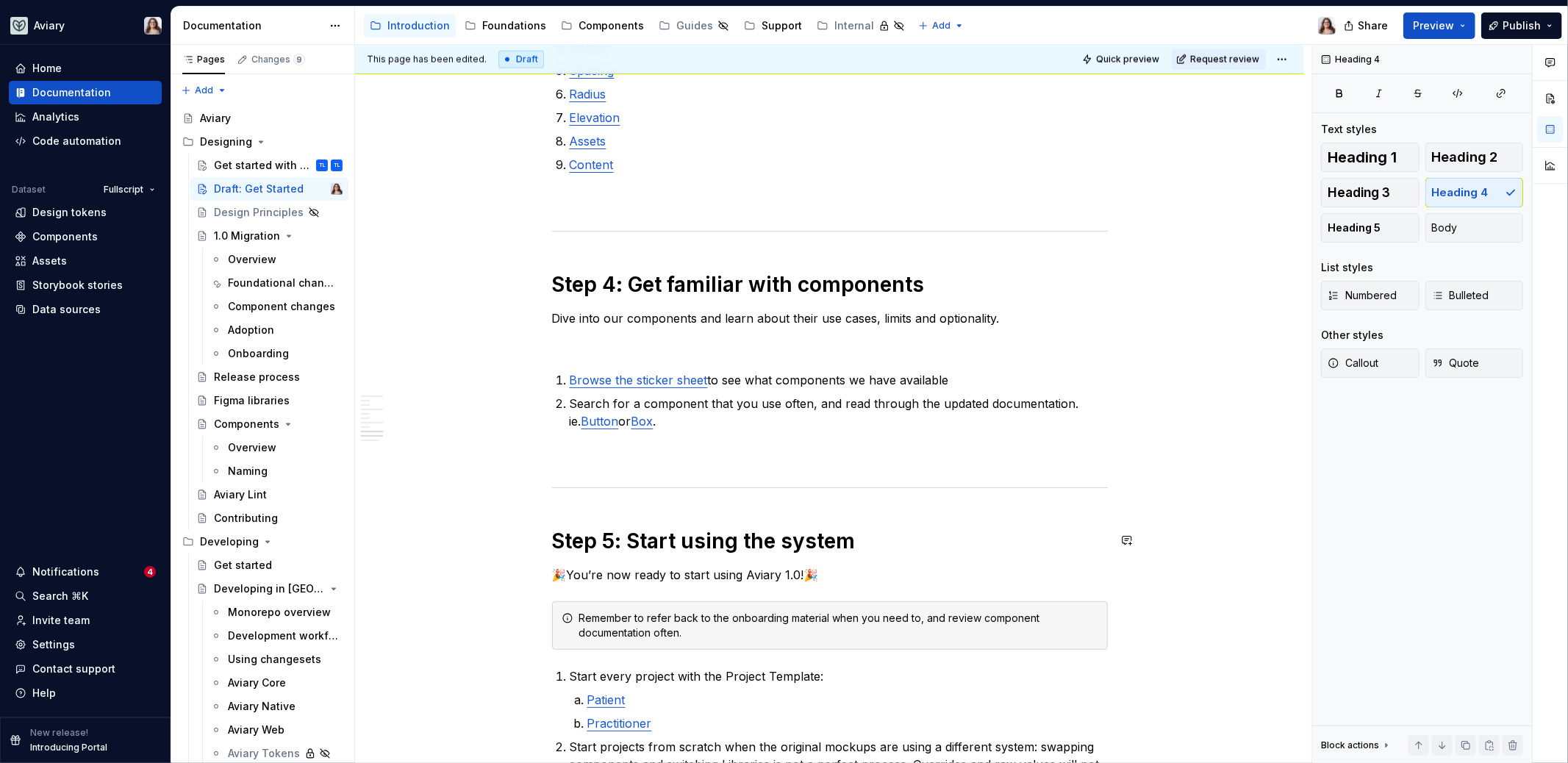
scroll to position [1820, 0]
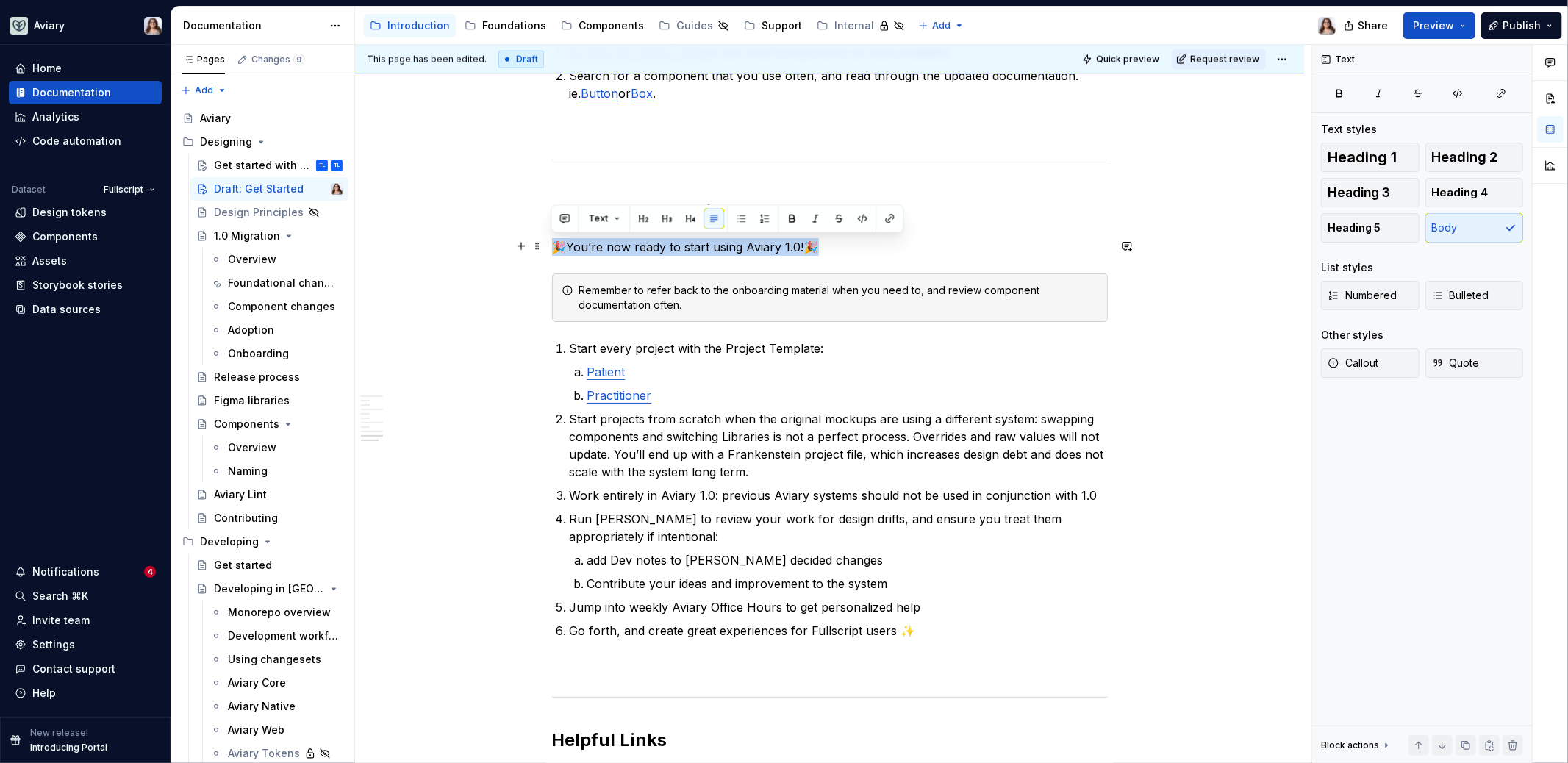
drag, startPoint x: 813, startPoint y: 246, endPoint x: 543, endPoint y: 244, distance: 270.0
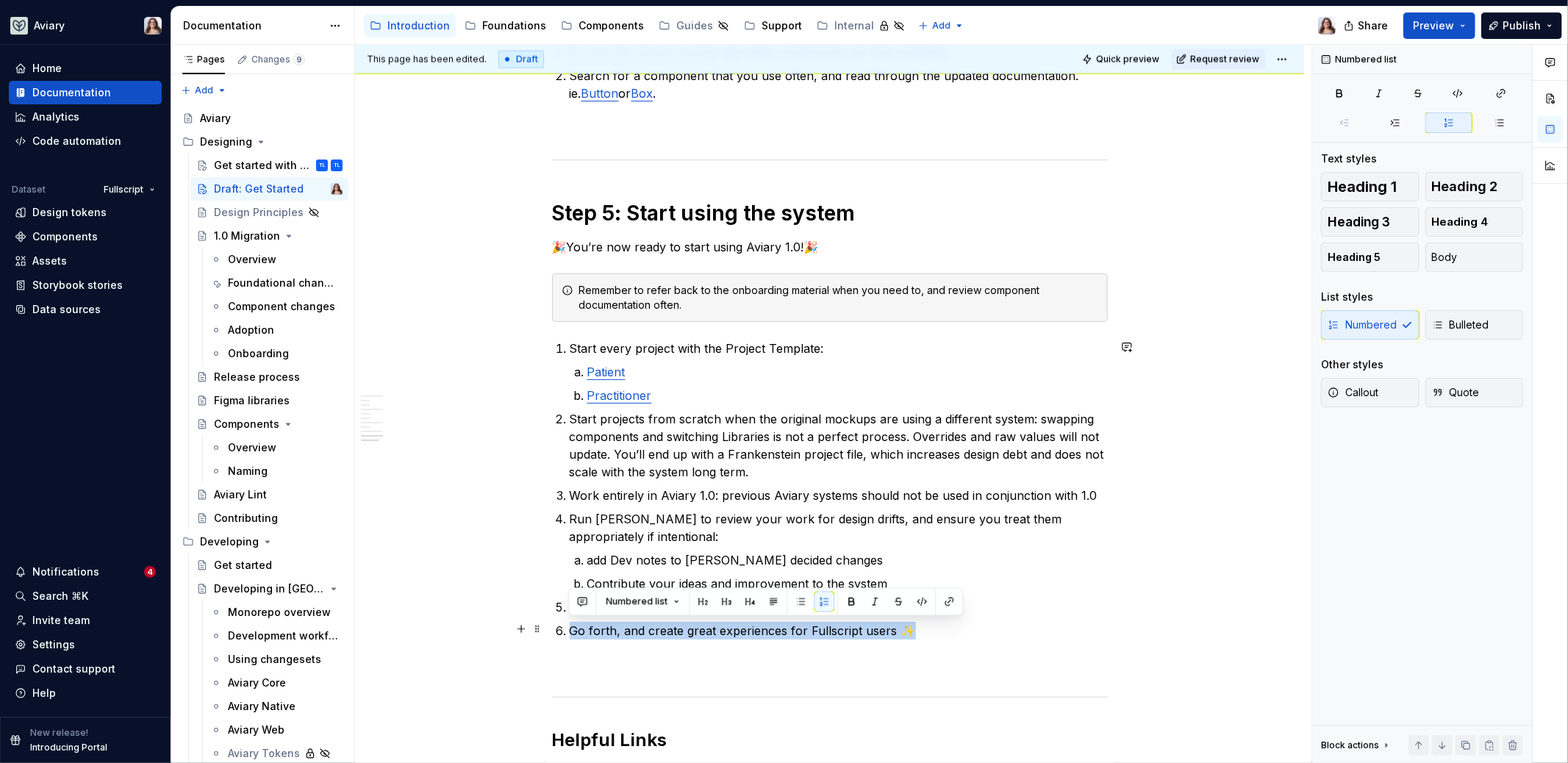
drag, startPoint x: 905, startPoint y: 629, endPoint x: 566, endPoint y: 627, distance: 339.0
click at [570, 627] on li "Go forth, and create great experiences for Fullscript users ✨" at bounding box center [839, 631] width 539 height 18
click at [921, 631] on p "Go forth, and create great experiences for Fullscript users ✨" at bounding box center [839, 631] width 539 height 18
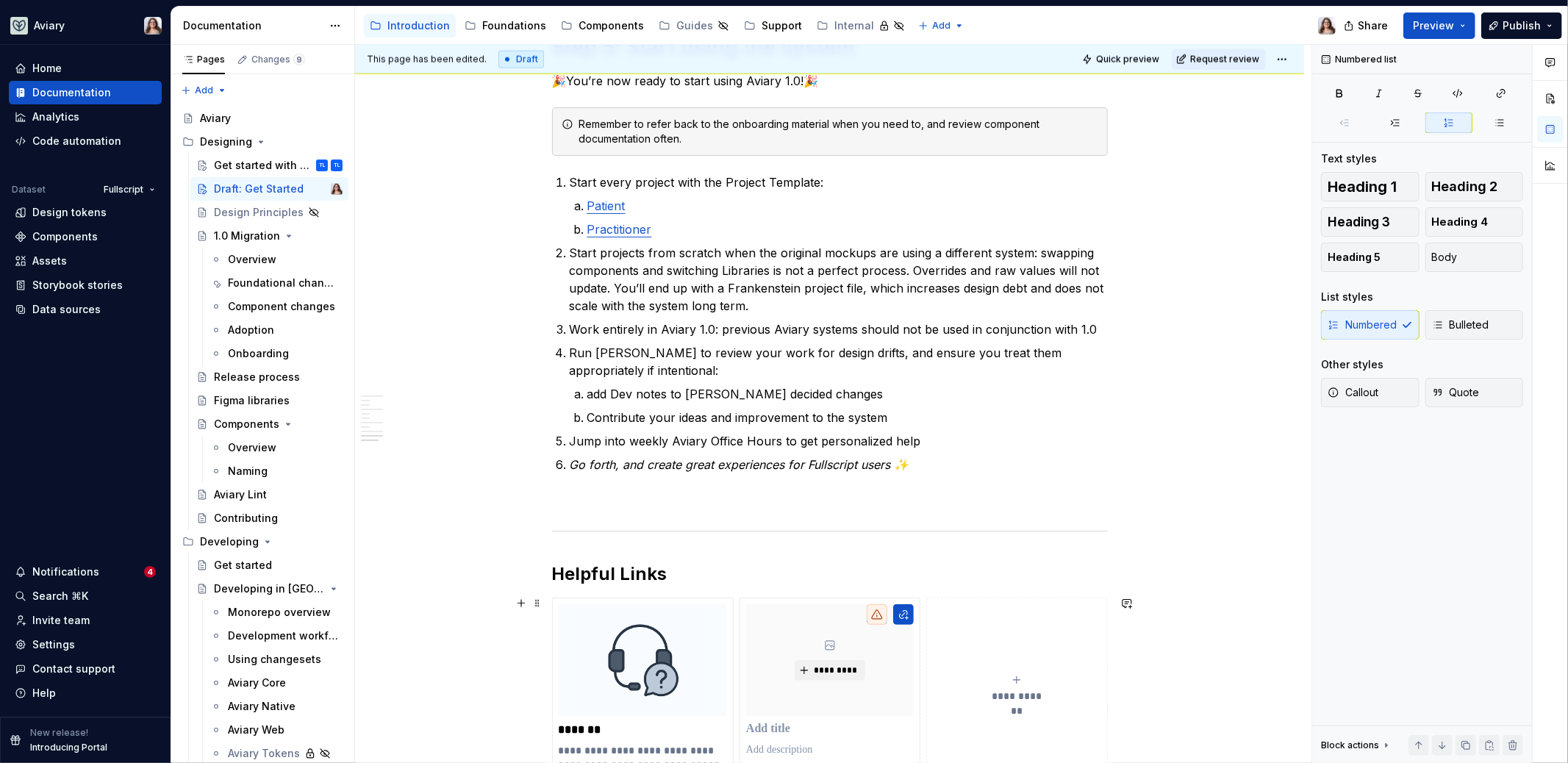
scroll to position [1996, 0]
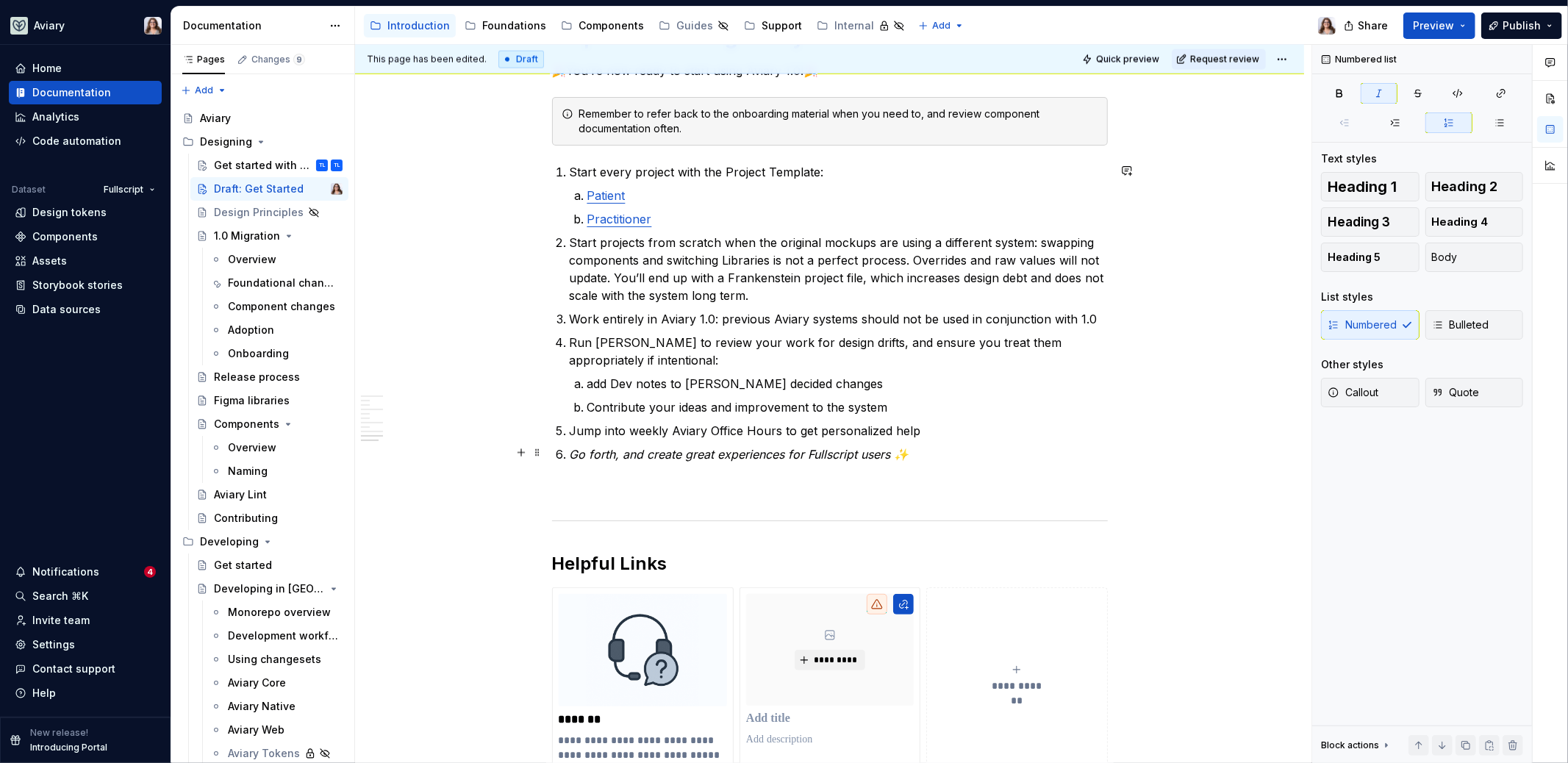
click at [576, 451] on em "Go forth, and create great experiences for Fullscript users ✨" at bounding box center [740, 455] width 340 height 15
click at [947, 451] on p "Now go forth, and create great experiences for Fullscript users ✨" at bounding box center [839, 454] width 539 height 18
drag, startPoint x: 919, startPoint y: 451, endPoint x: 887, endPoint y: 452, distance: 32.0
click at [887, 452] on em "Now go forth, and create great experiences for Fullscript users ✨" at bounding box center [754, 455] width 368 height 15
click at [947, 448] on p "Now go forth, and create great experiences for Fullscript users ✨" at bounding box center [839, 454] width 539 height 18
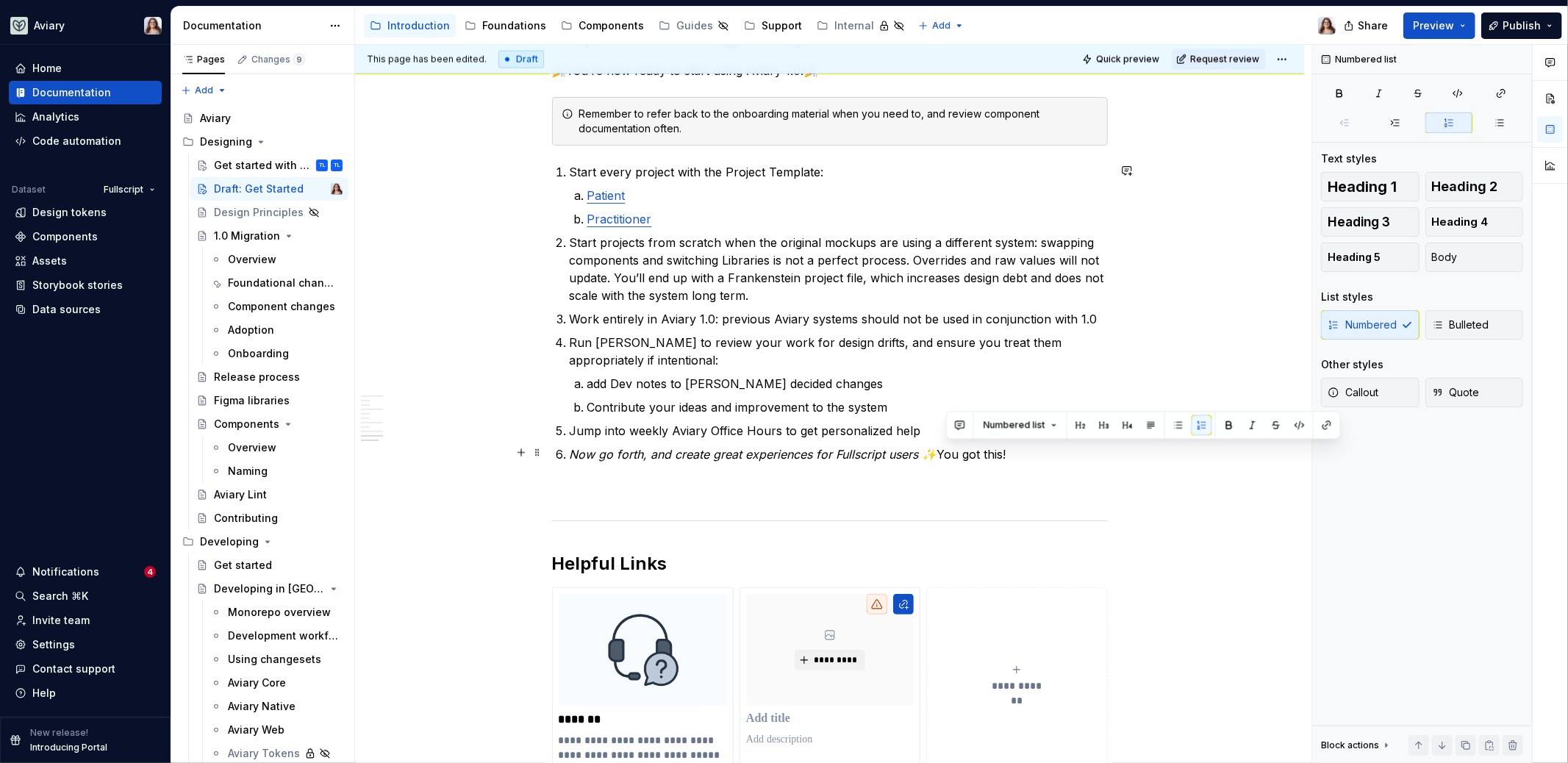
drag, startPoint x: 1012, startPoint y: 455, endPoint x: 939, endPoint y: 454, distance: 73.0
click at [939, 454] on p "Now go forth, and create great experiences for Fullscript users ✨ You got this!" at bounding box center [839, 454] width 539 height 18
click at [1015, 457] on p "Now go forth, and create great experiences for Fullscript users ✨ You got this!" at bounding box center [839, 454] width 539 height 18
drag, startPoint x: 933, startPoint y: 453, endPoint x: 923, endPoint y: 453, distance: 10.0
click at [923, 453] on p "Now go forth, and create great experiences for Fullscript users ✨ You got this!" at bounding box center [839, 454] width 539 height 18
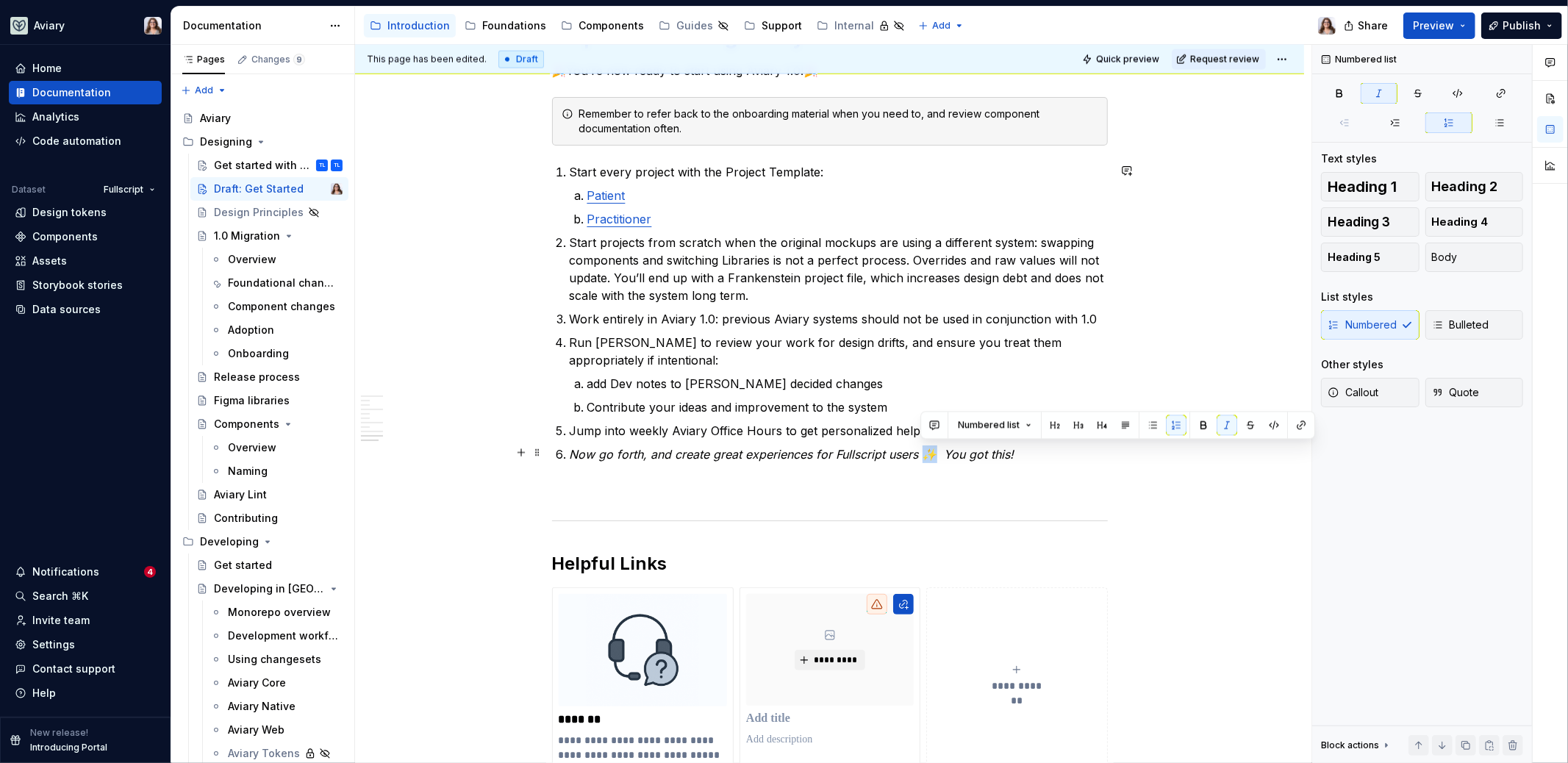
copy em "✨"
click at [1019, 448] on p "Now go forth, and create great experiences for Fullscript users ✨ You got this!" at bounding box center [839, 454] width 539 height 18
click at [945, 452] on em "You got this! ✨" at bounding box center [989, 455] width 89 height 15
click at [1042, 451] on p "Now go forth, and create great experiences for Fullscript users ✨ You got this!…" at bounding box center [839, 454] width 539 height 18
click at [779, 405] on p "Contribute your ideas and improvement to the system" at bounding box center [847, 407] width 521 height 18
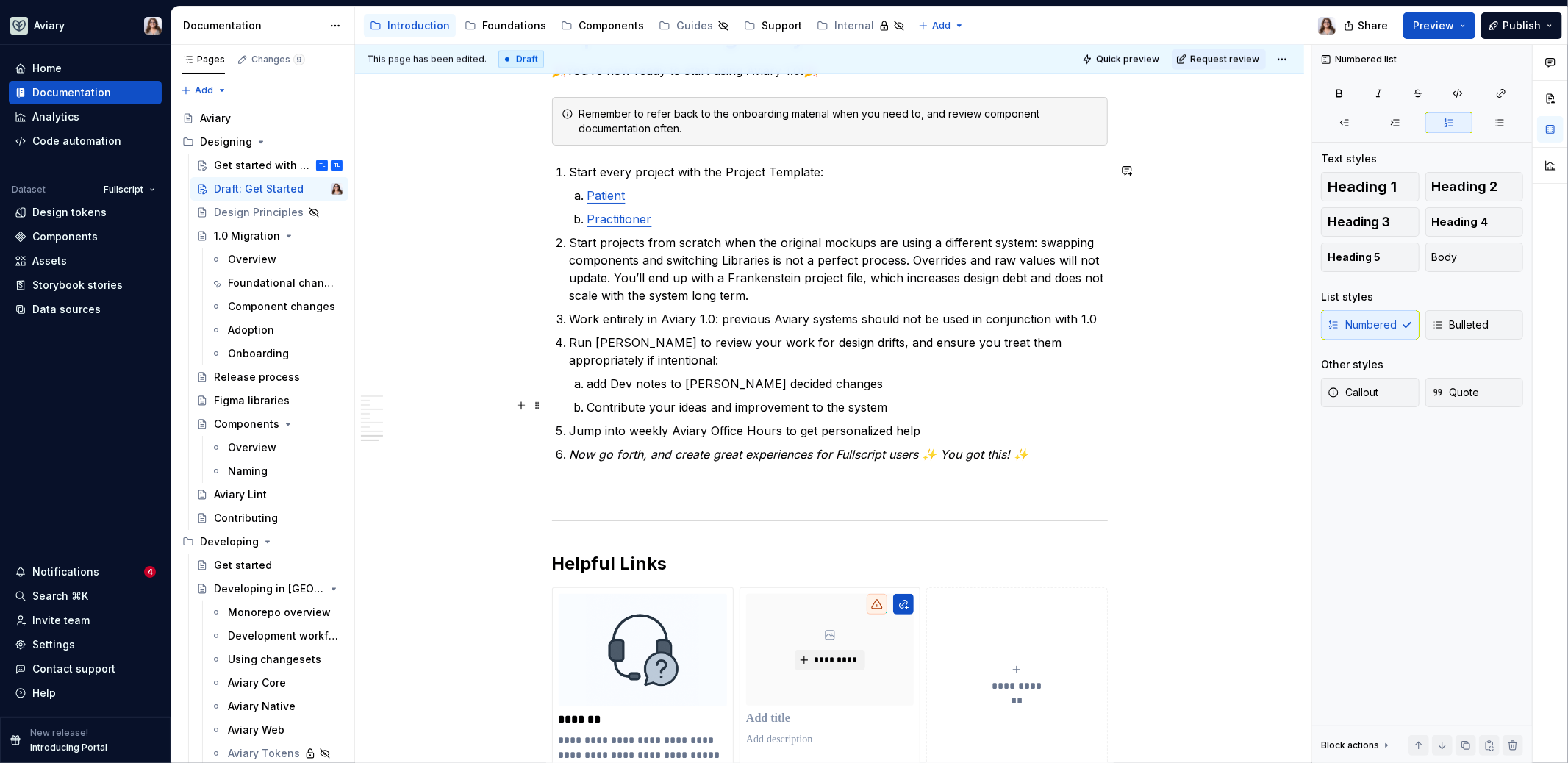
click at [756, 409] on p "Contribute your ideas and improvement to the system" at bounding box center [847, 407] width 521 height 18
click at [888, 402] on p "Contribute your ideas and improvements to the system" at bounding box center [847, 407] width 521 height 18
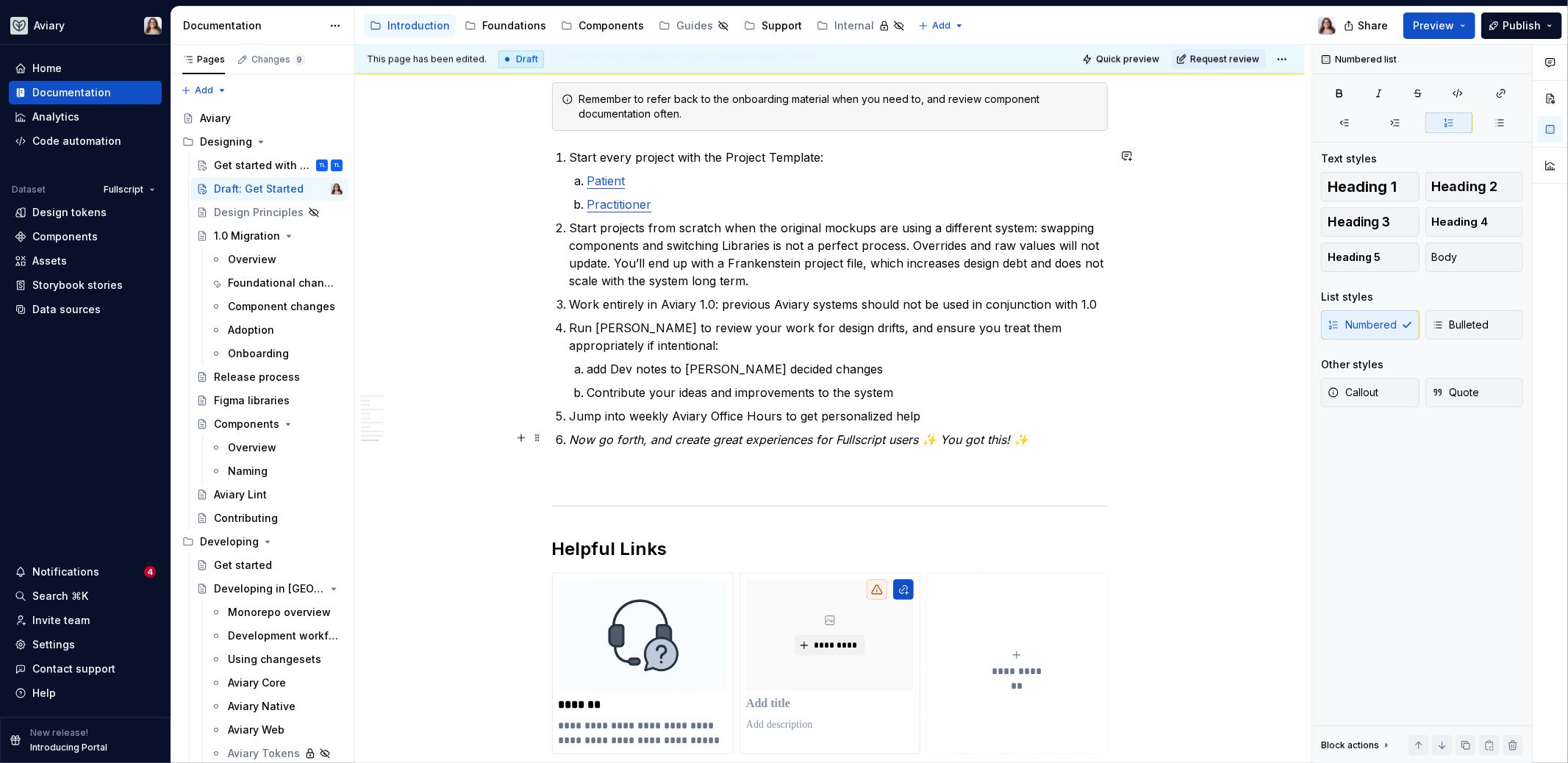
scroll to position [2016, 0]
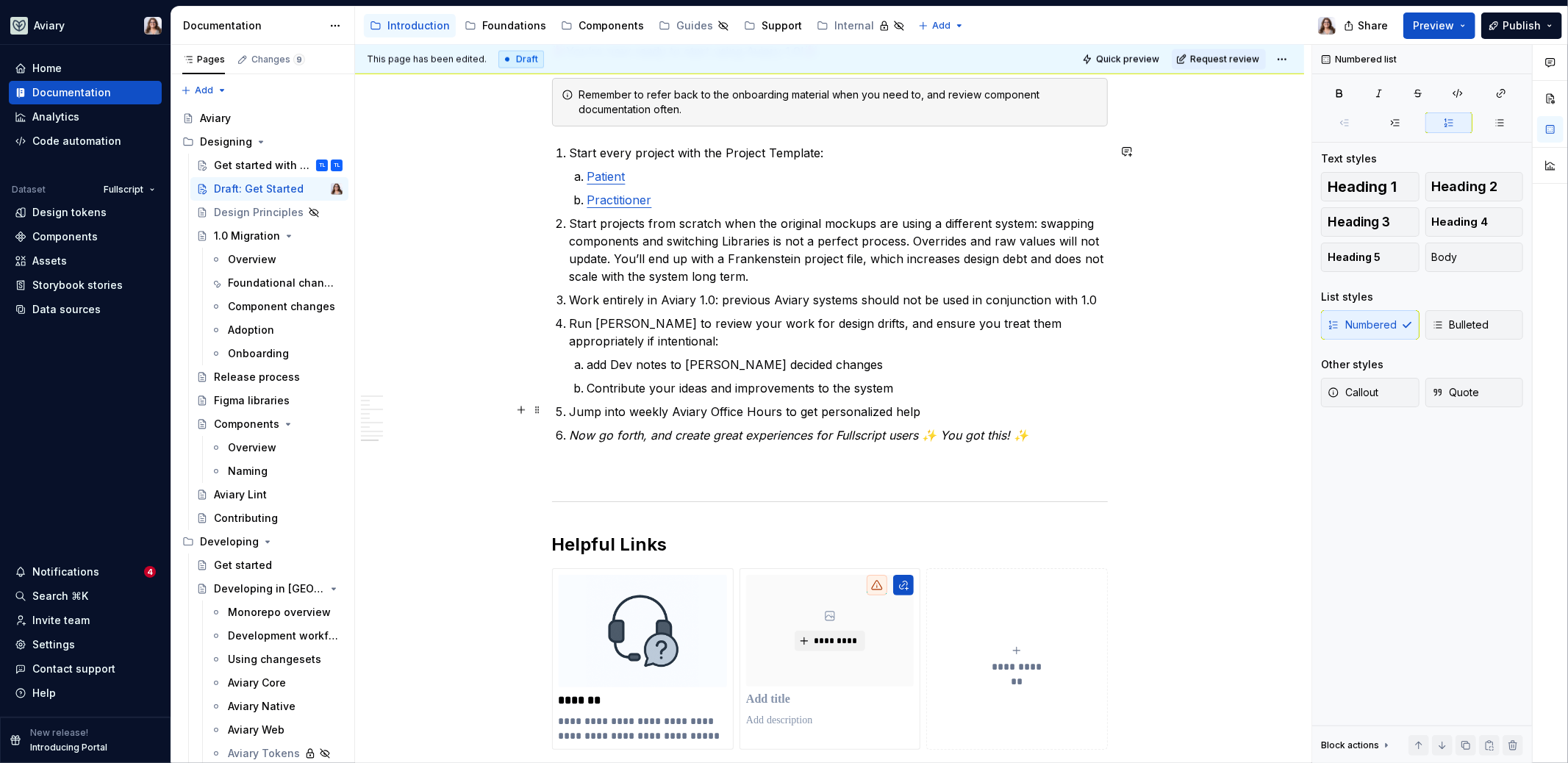
click at [916, 410] on p "Jump into weekly Aviary Office Hours to get personalized help" at bounding box center [839, 411] width 539 height 18
click at [671, 410] on p "Jump into weekly Aviary Office Hours to get personalized help" at bounding box center [839, 411] width 539 height 18
click at [704, 414] on p "Jump into weekly Aviary Office Hours to get personalized help" at bounding box center [839, 411] width 539 height 18
click at [935, 410] on p "Jump into weekly Aviary 1.0 Office Hours to get personalized help" at bounding box center [839, 411] width 539 height 18
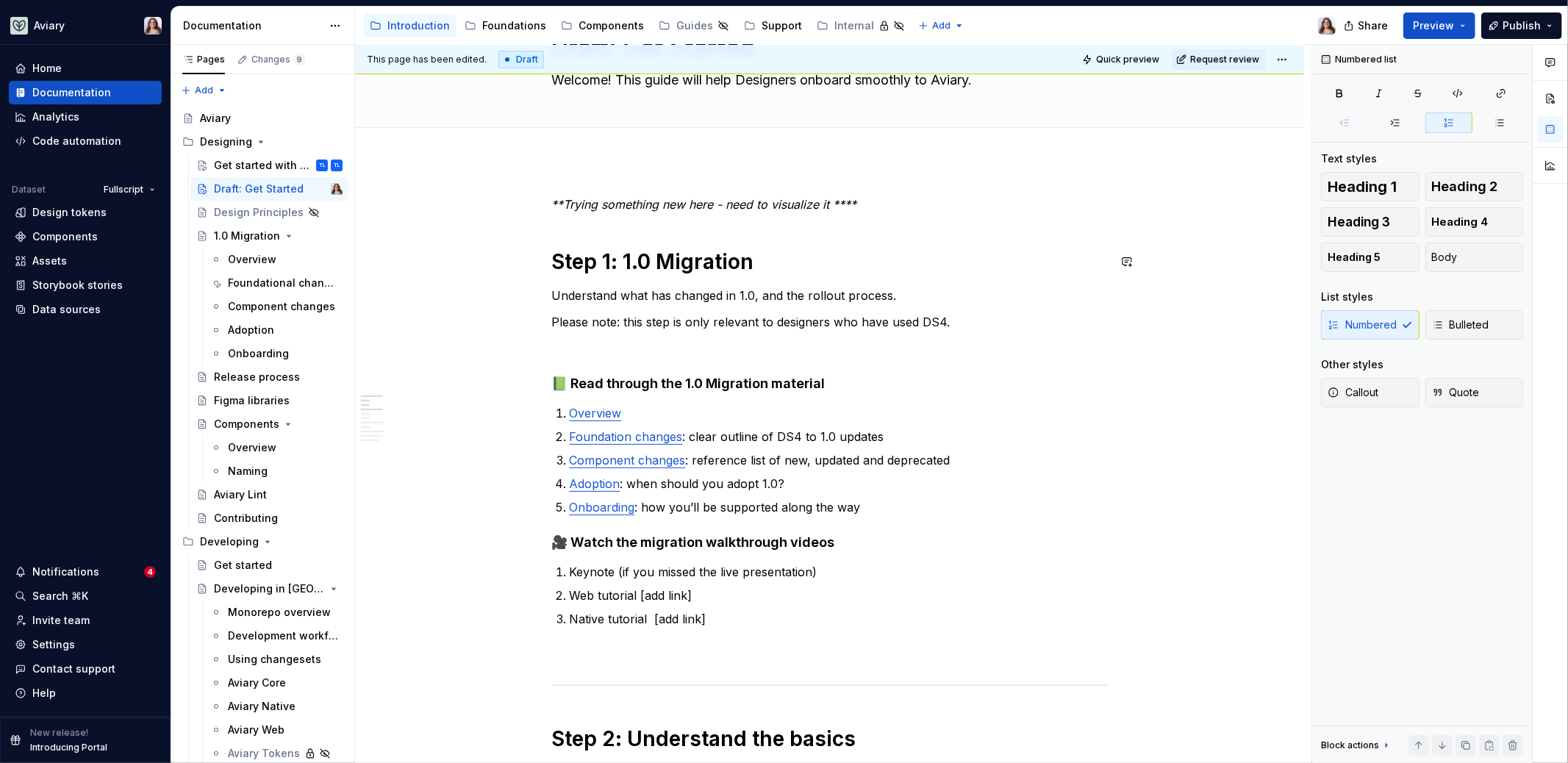
scroll to position [66, 0]
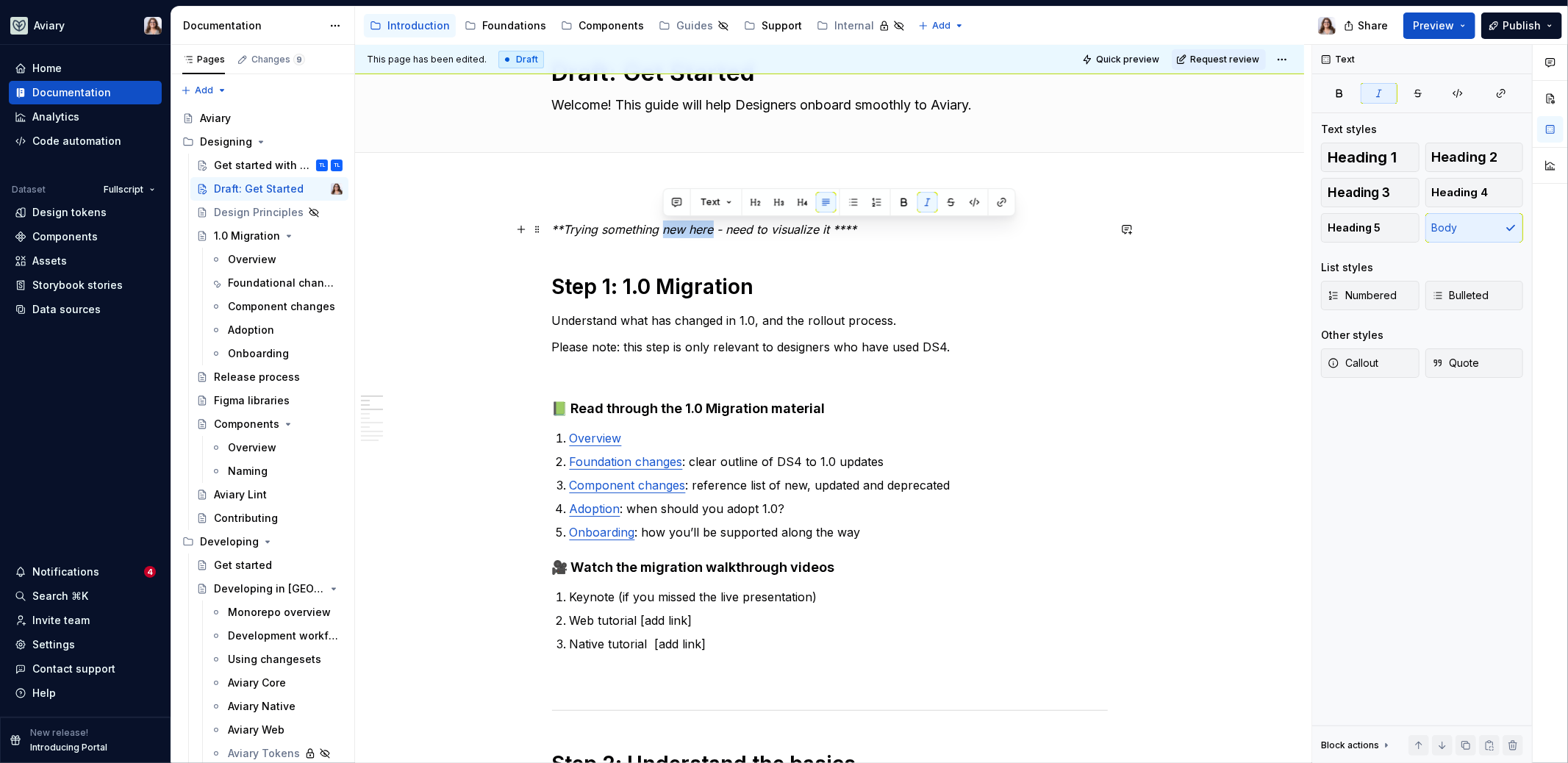
drag, startPoint x: 664, startPoint y: 228, endPoint x: 713, endPoint y: 228, distance: 49.0
click at [713, 228] on em "**Trying something new here - need to visualize it ****" at bounding box center [704, 229] width 305 height 15
click at [814, 231] on em "**Trying something a little different here - need to visualize it ****" at bounding box center [735, 229] width 365 height 15
click at [932, 226] on em "**Trying something a little different here - needed to visualize it ****" at bounding box center [742, 229] width 379 height 15
click at [908, 227] on em "**Trying something a little different here - needed to visualize it ****" at bounding box center [742, 229] width 379 height 15
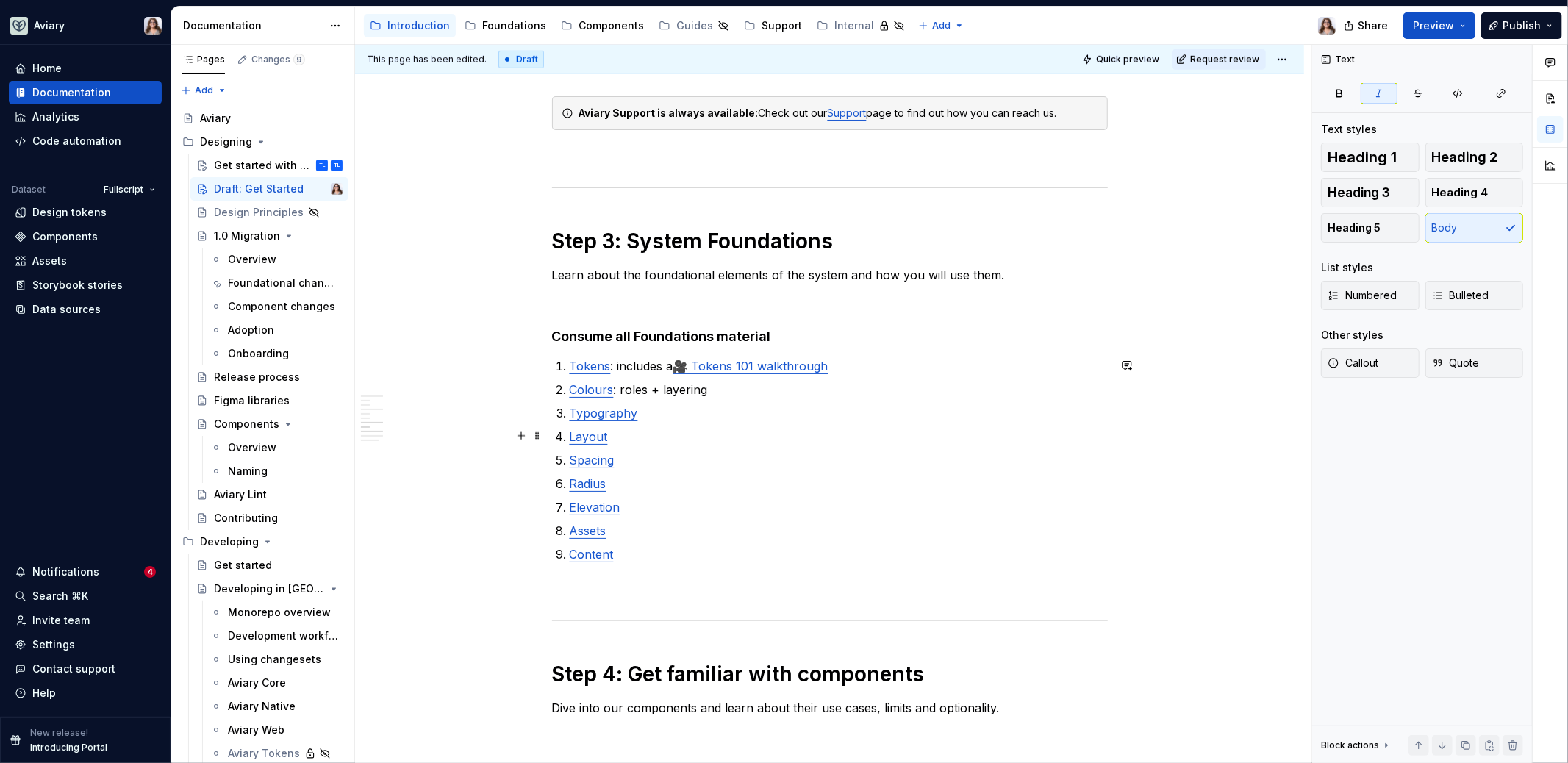
scroll to position [1064, 0]
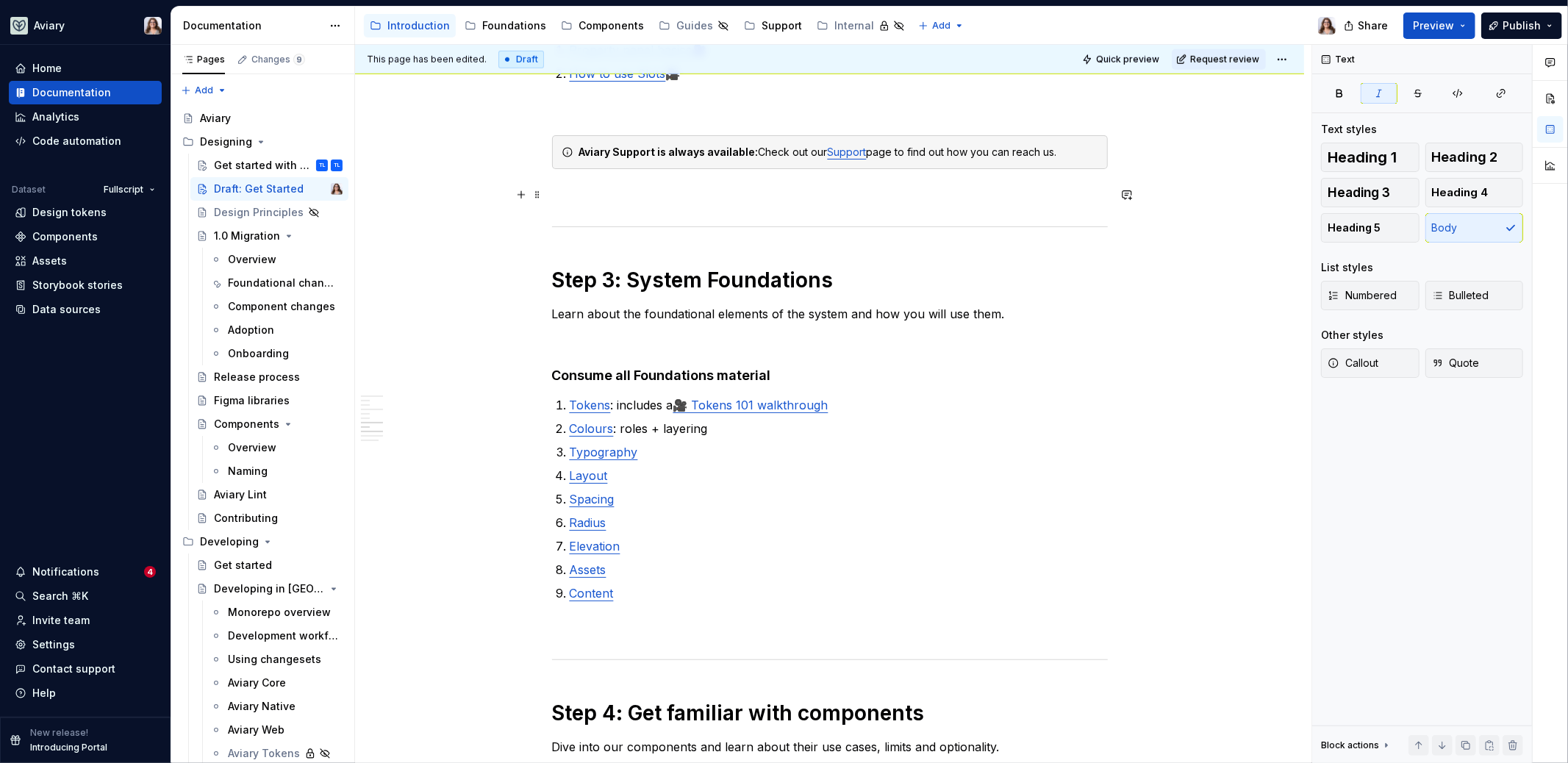
click at [560, 190] on p at bounding box center [830, 195] width 556 height 18
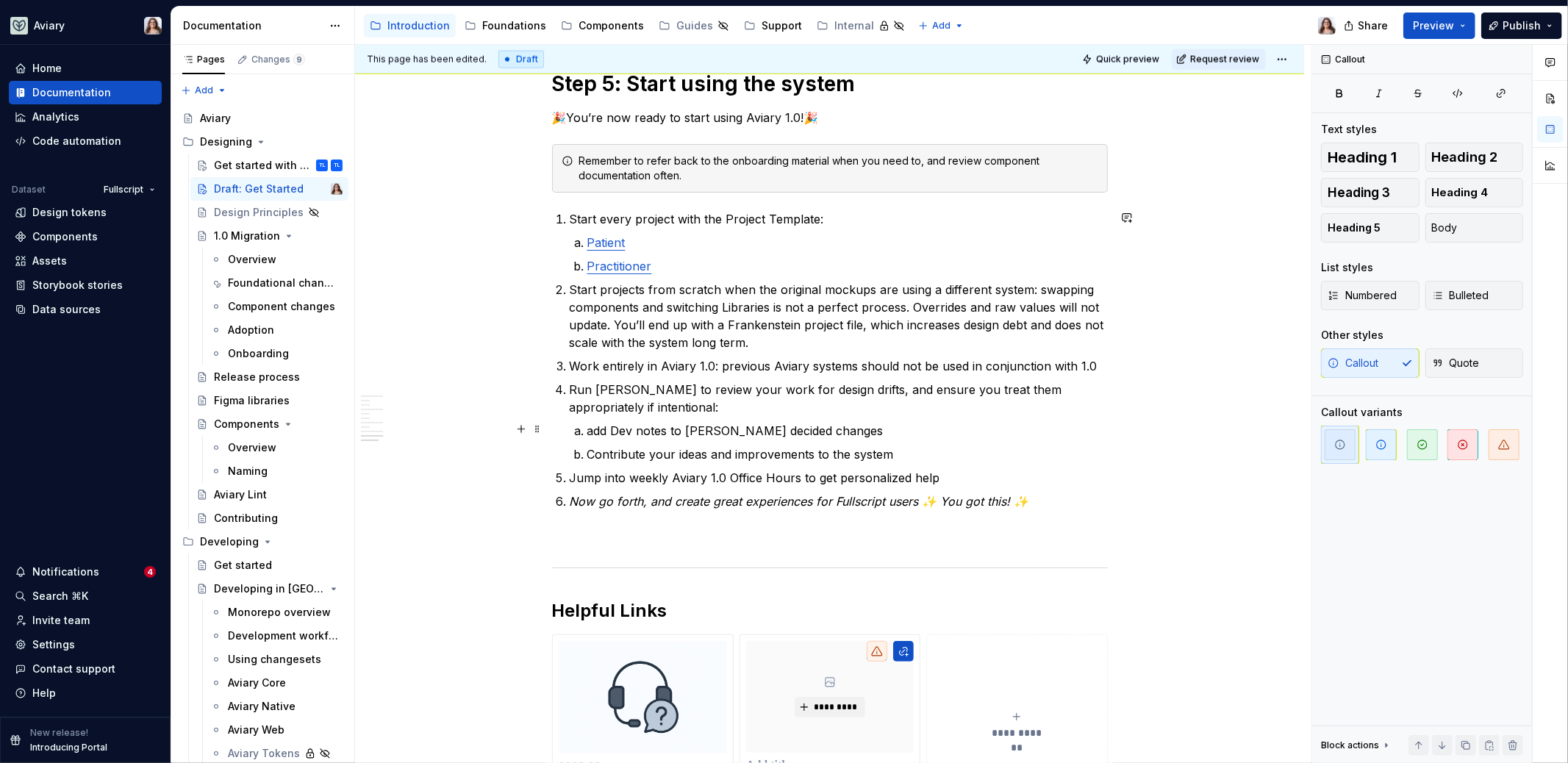
scroll to position [1873, 0]
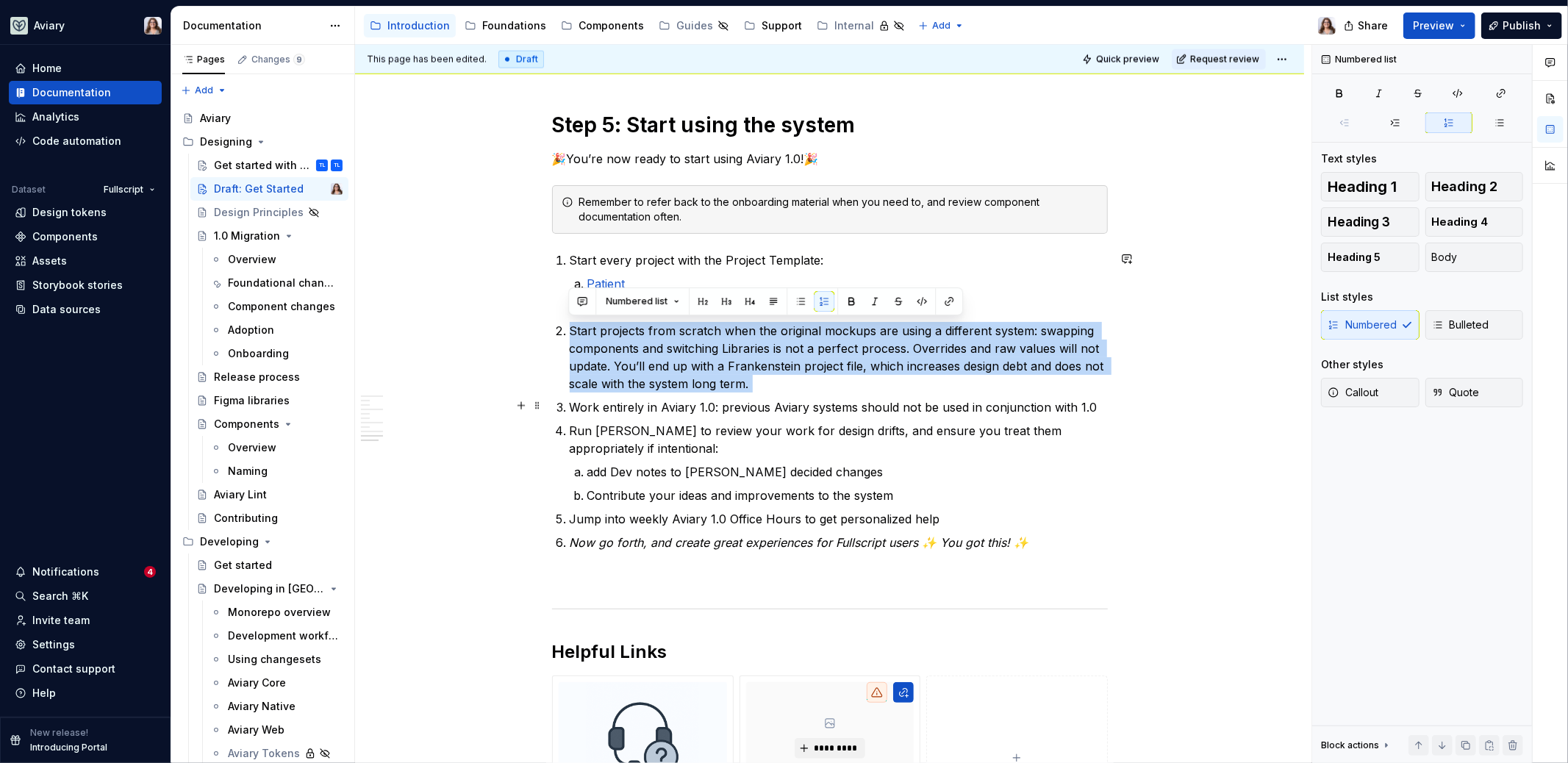
drag, startPoint x: 567, startPoint y: 326, endPoint x: 1062, endPoint y: 395, distance: 499.8
click at [1062, 395] on ol "Start every project with the Project Template: Patient Practitioner Start proje…" at bounding box center [839, 402] width 539 height 300
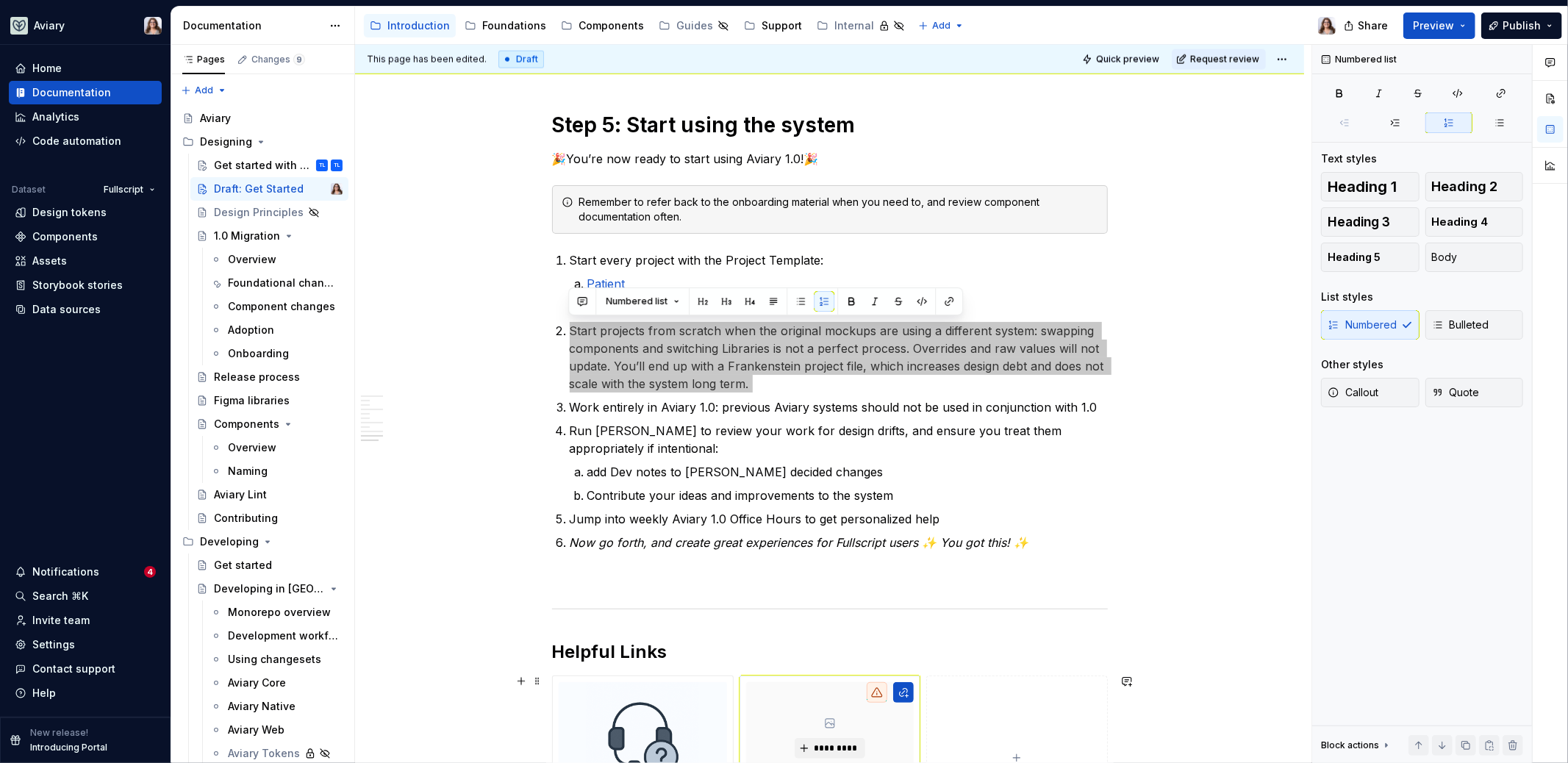
type textarea "*"
